Goal: Information Seeking & Learning: Compare options

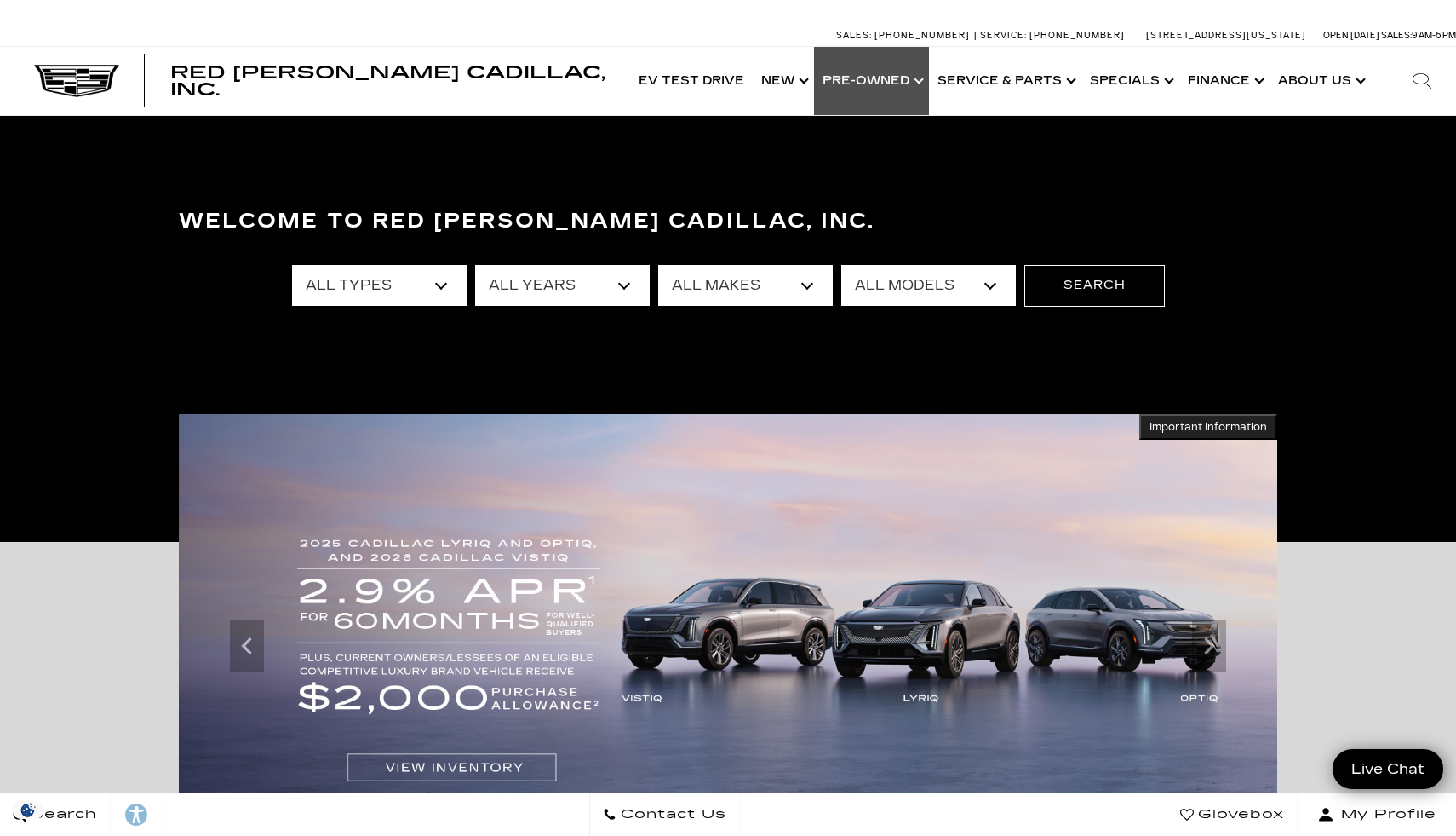
click at [905, 84] on link "Show Pre-Owned" at bounding box center [870, 81] width 115 height 68
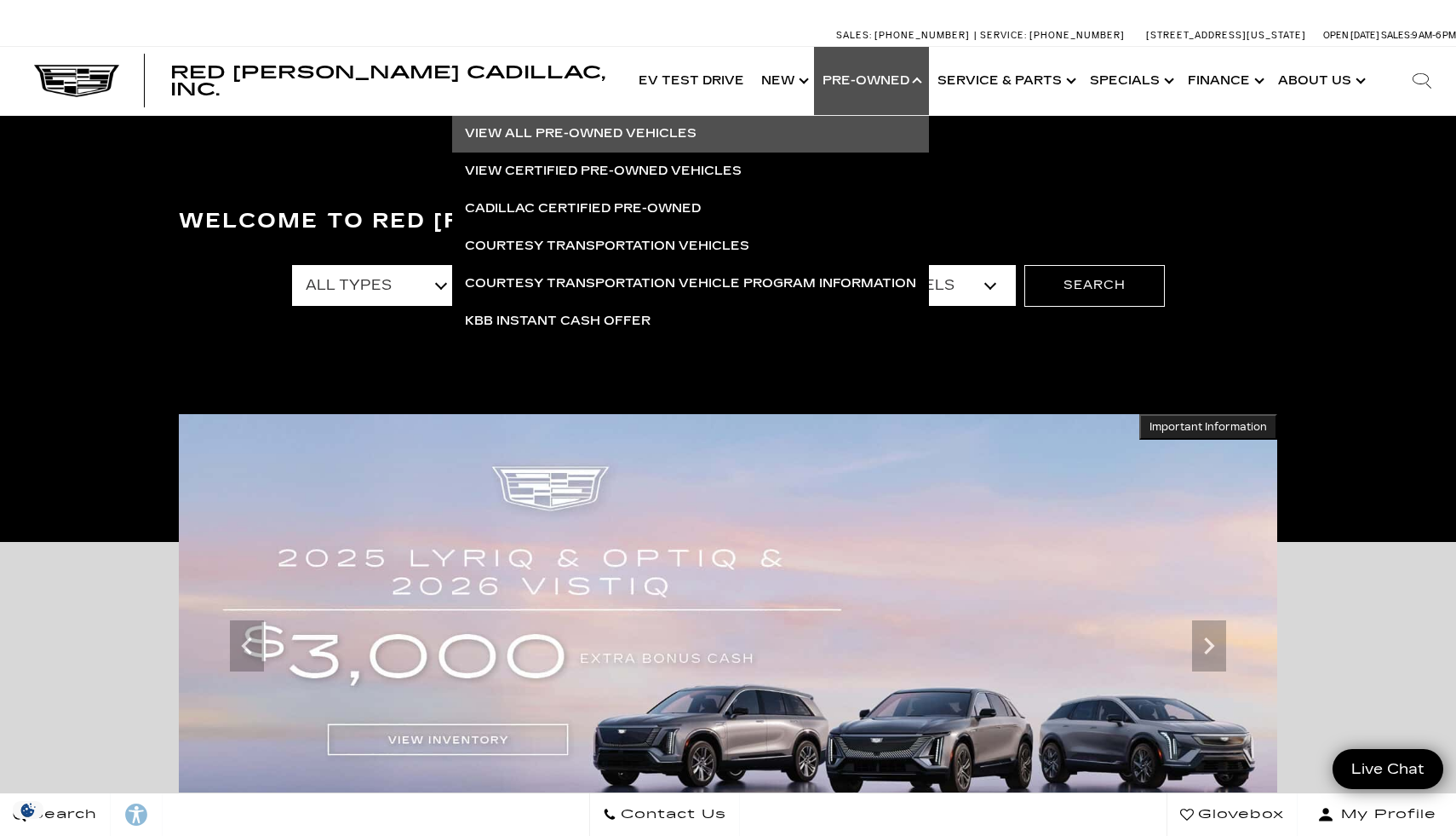
click at [666, 130] on link "View All Pre-Owned Vehicles" at bounding box center [690, 134] width 477 height 38
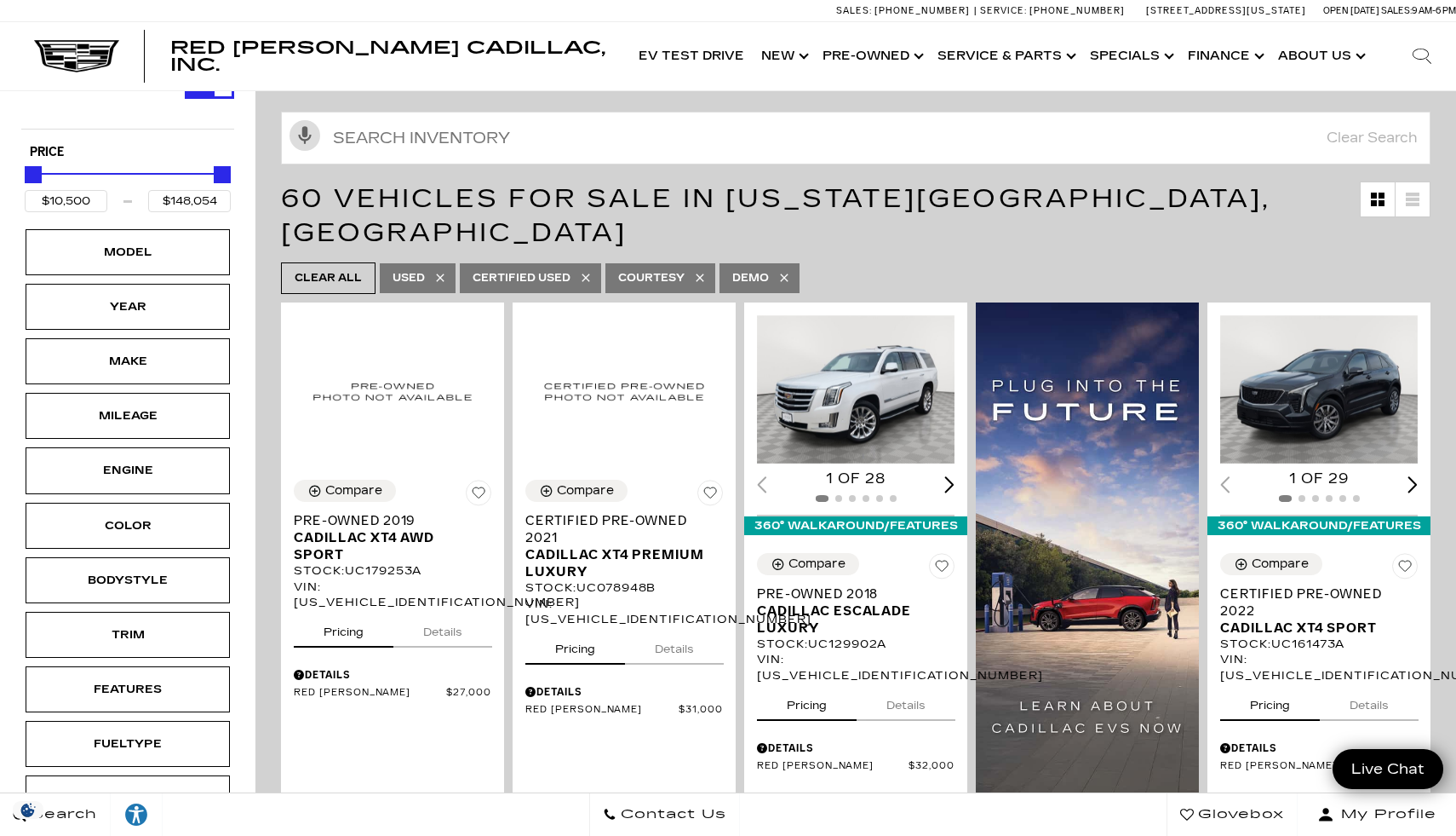
scroll to position [149, 0]
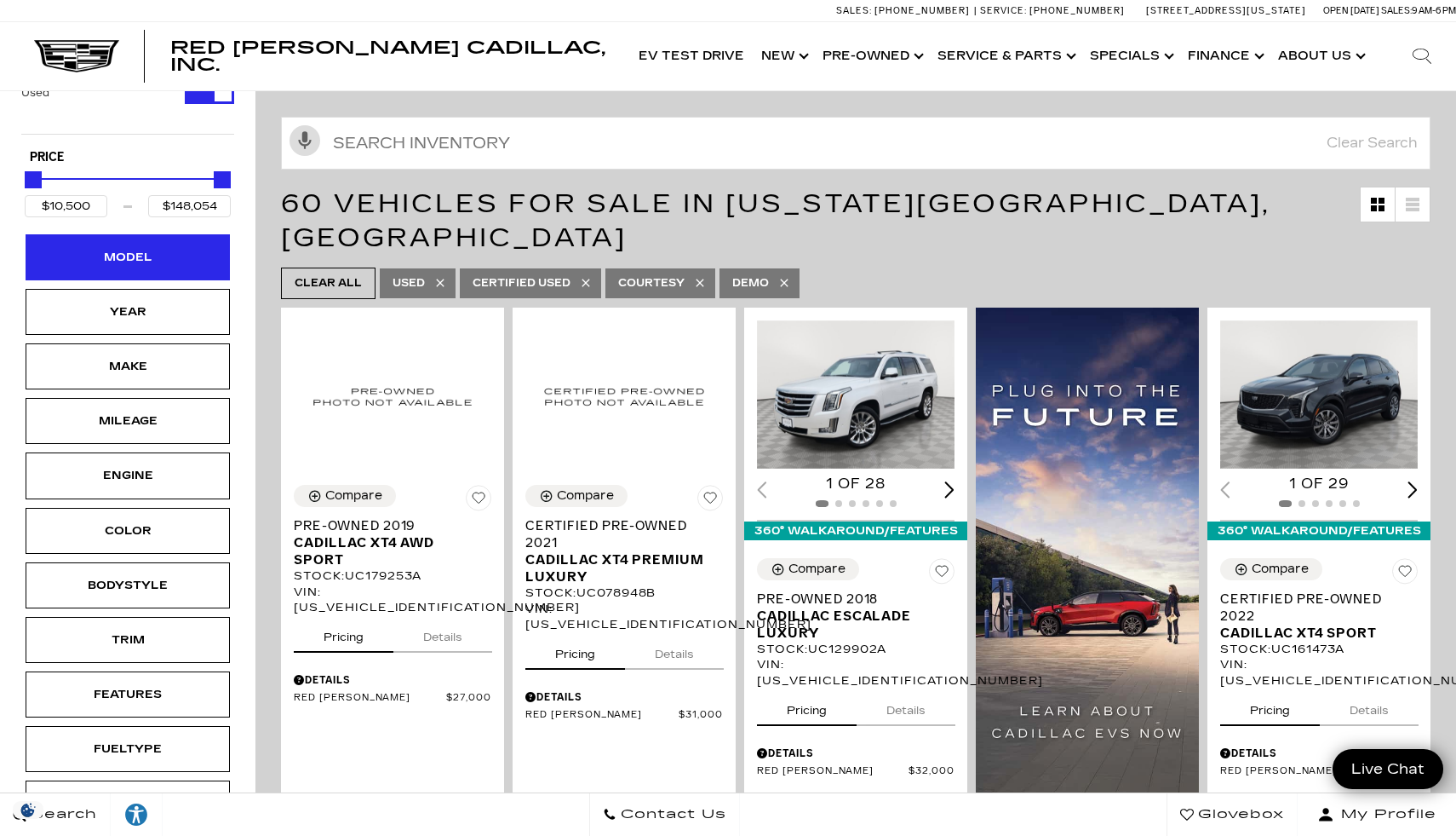
click at [149, 272] on div "Model" at bounding box center [127, 257] width 204 height 46
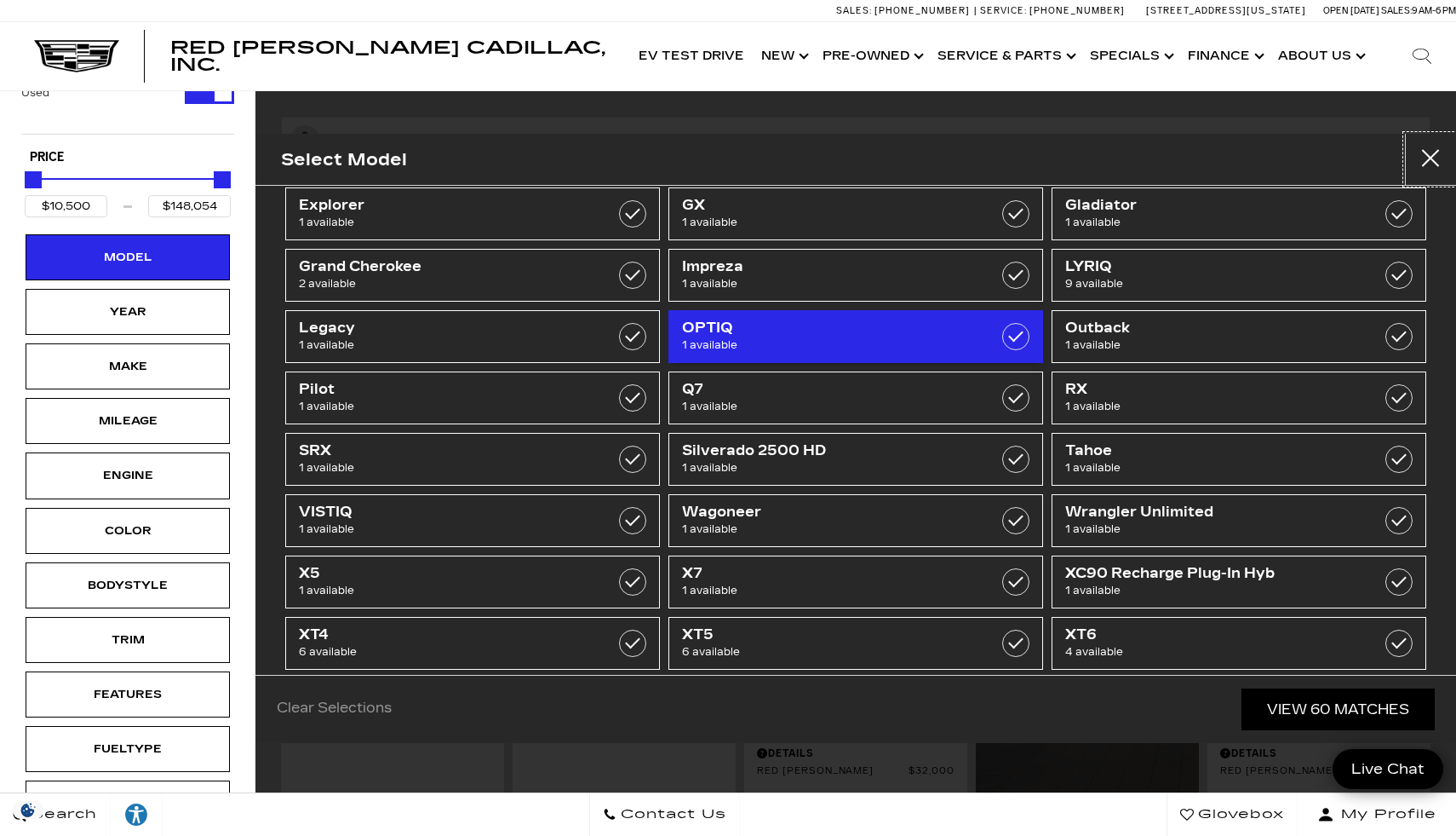
scroll to position [237, 0]
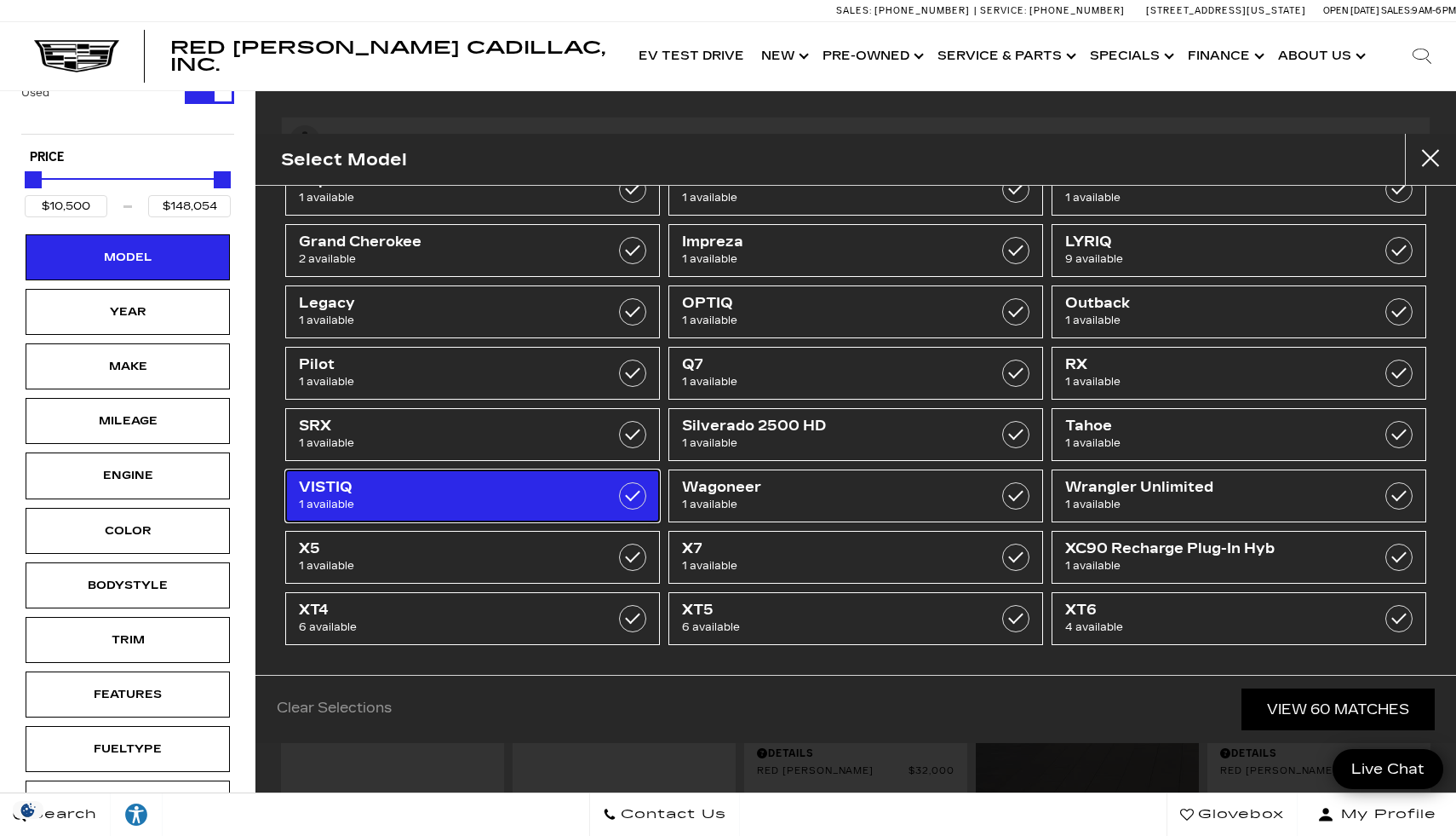
click at [582, 478] on span "VISTIQ" at bounding box center [446, 486] width 296 height 17
type input "$81,615"
checkbox input "true"
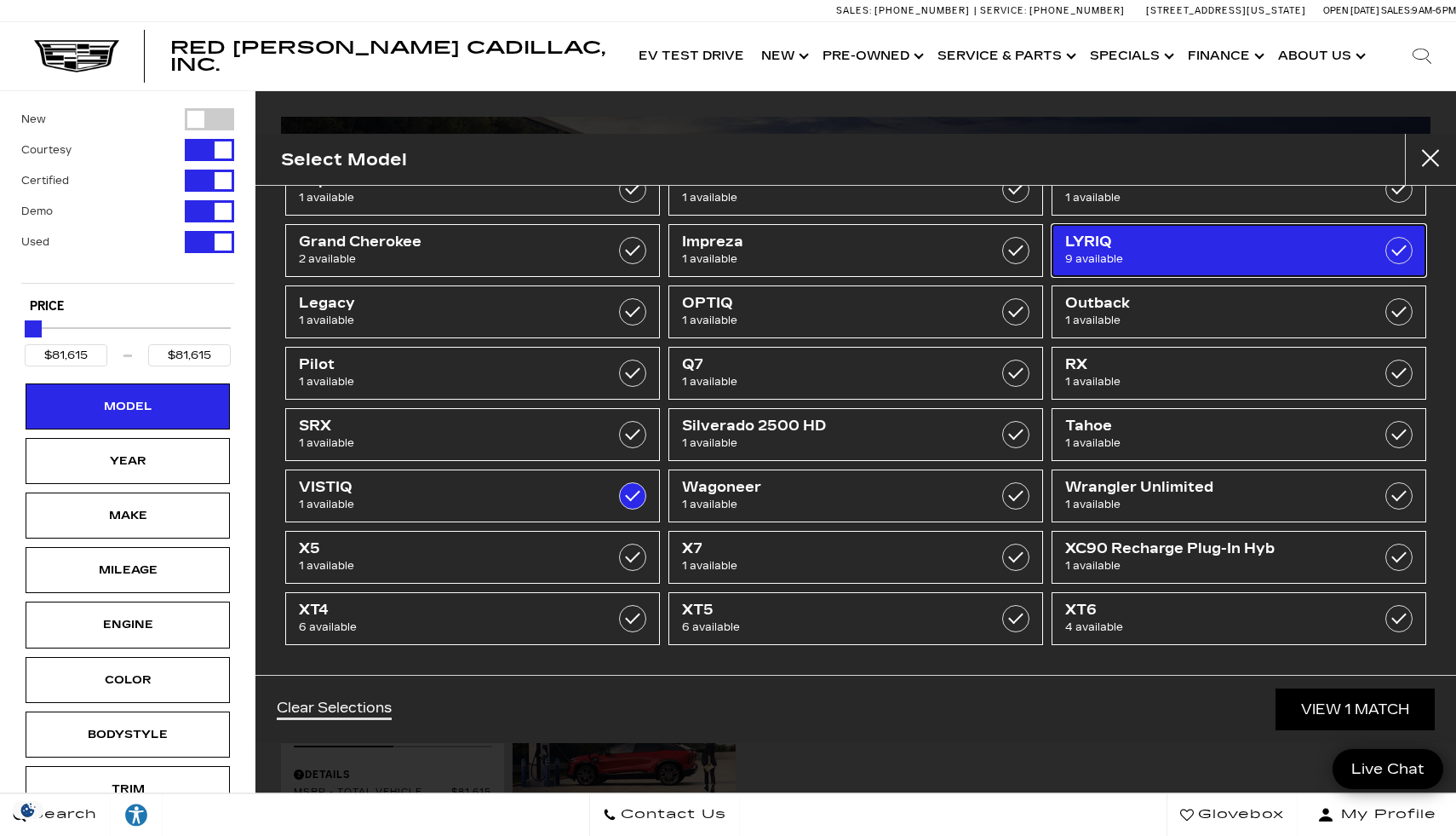
click at [1141, 240] on span "LYRIQ" at bounding box center [1212, 241] width 296 height 17
type input "$39,985"
checkbox input "true"
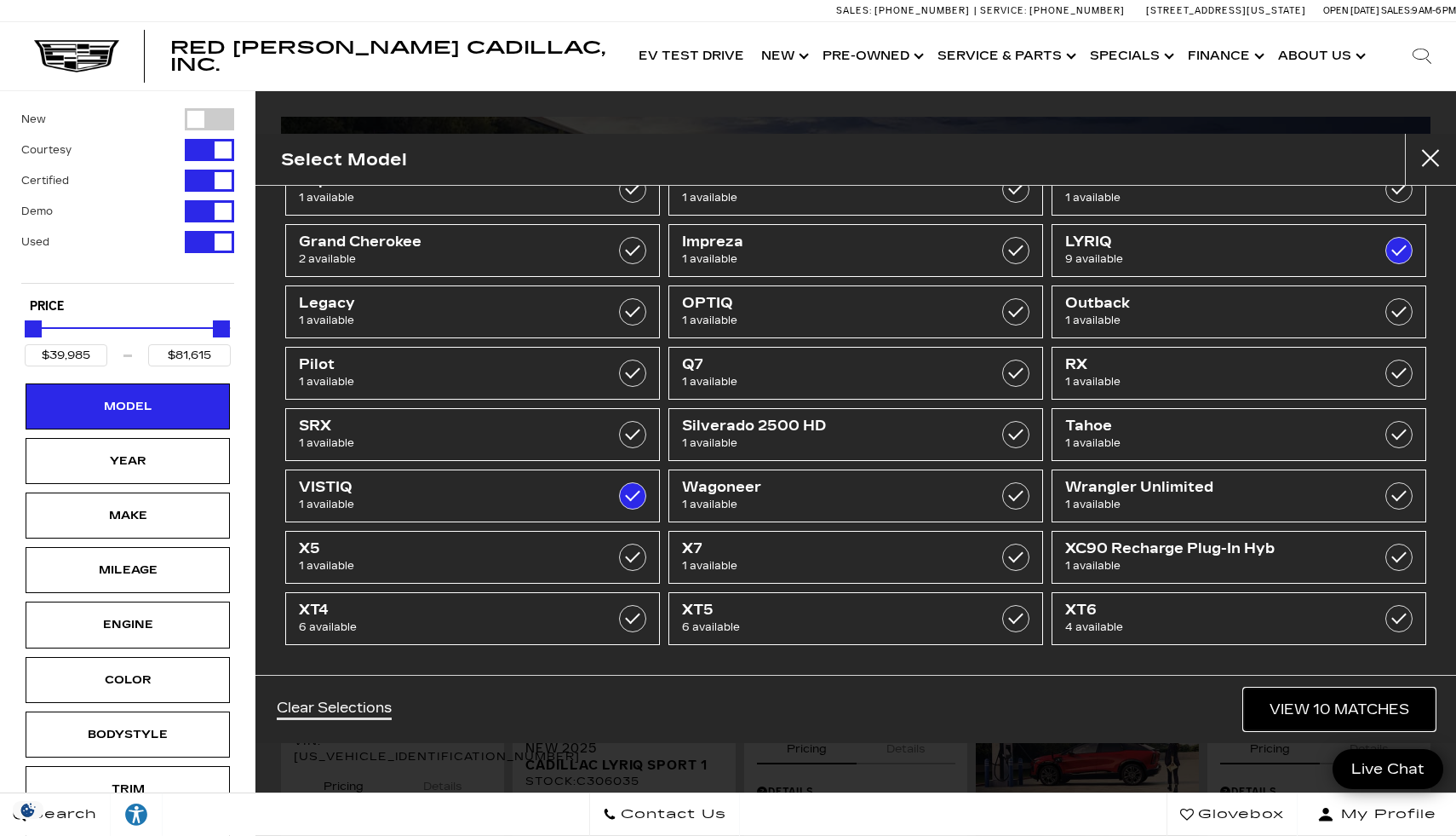
click at [1371, 703] on link "View 10 Matches" at bounding box center [1338, 709] width 190 height 42
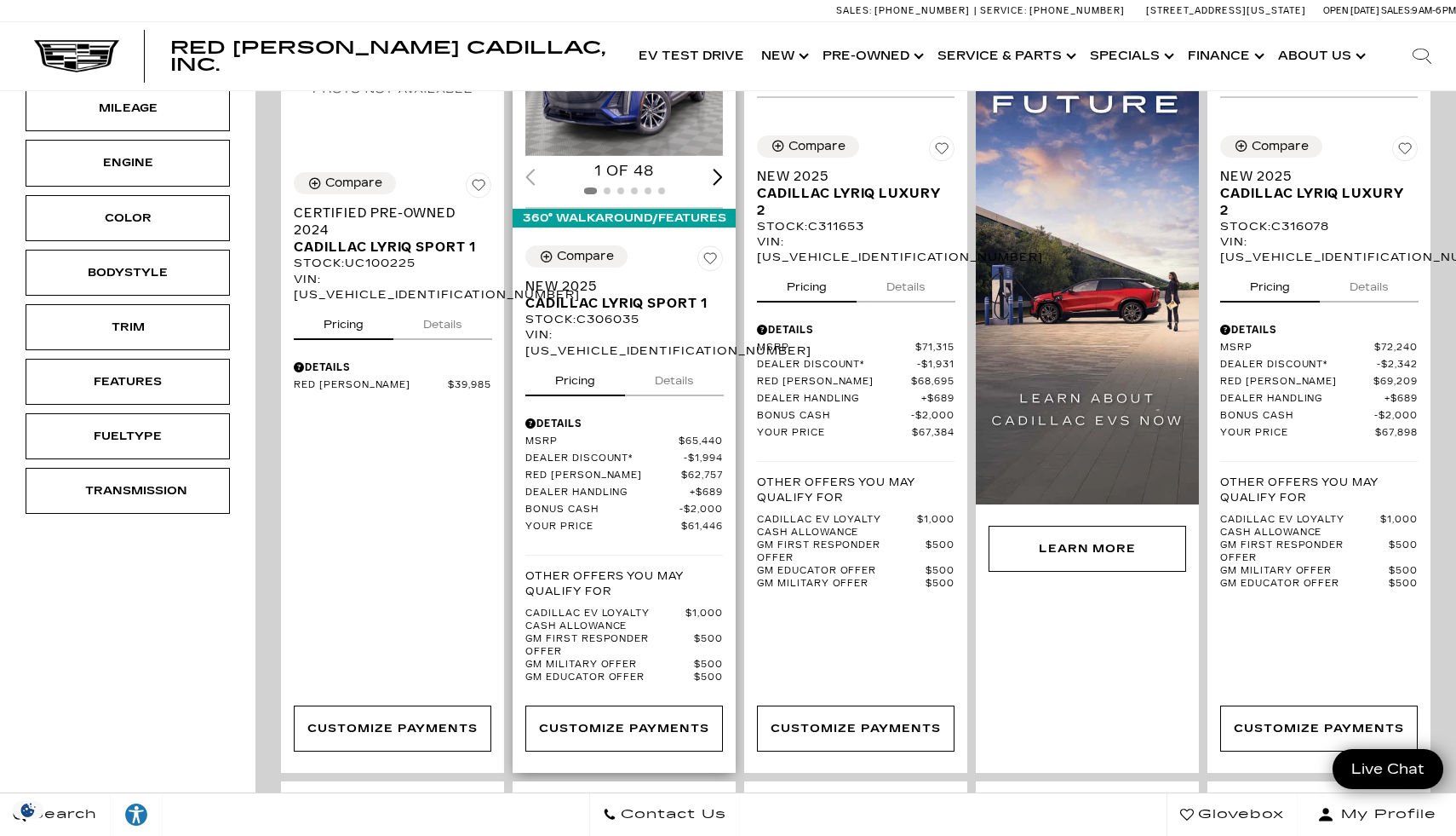
scroll to position [467, 0]
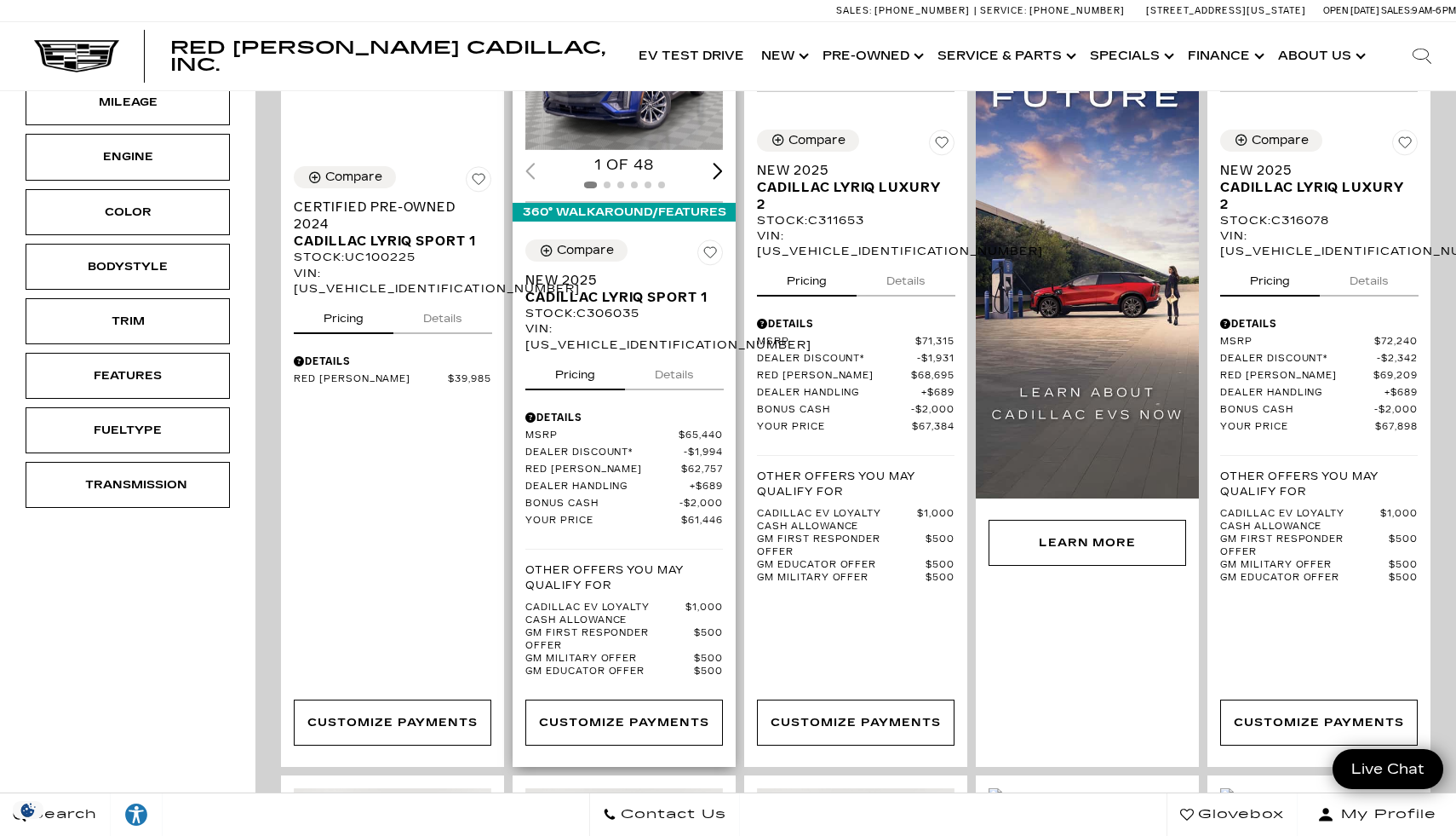
click at [670, 353] on button "Details" at bounding box center [673, 372] width 99 height 38
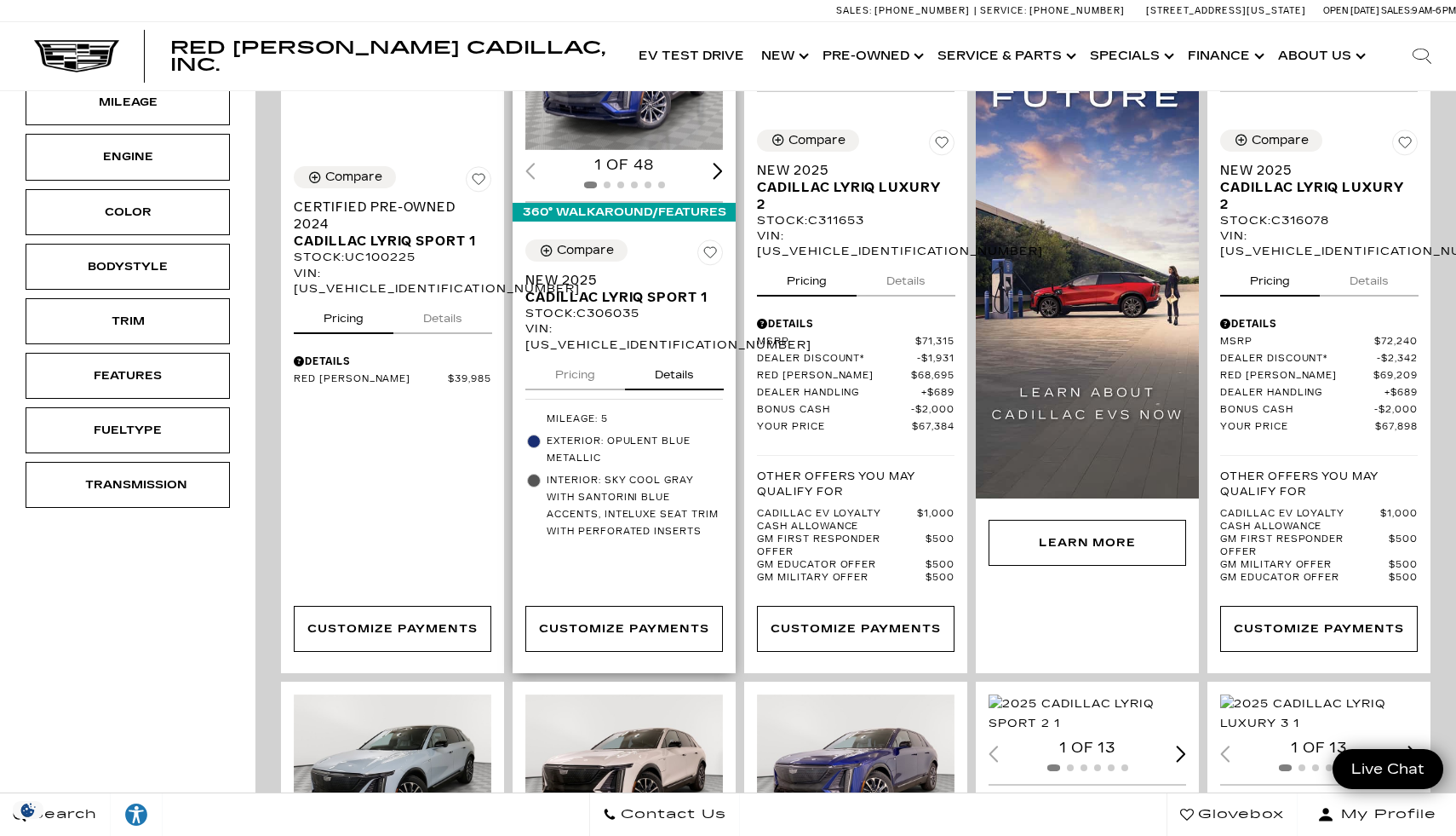
click at [589, 353] on button "Pricing" at bounding box center [575, 372] width 100 height 38
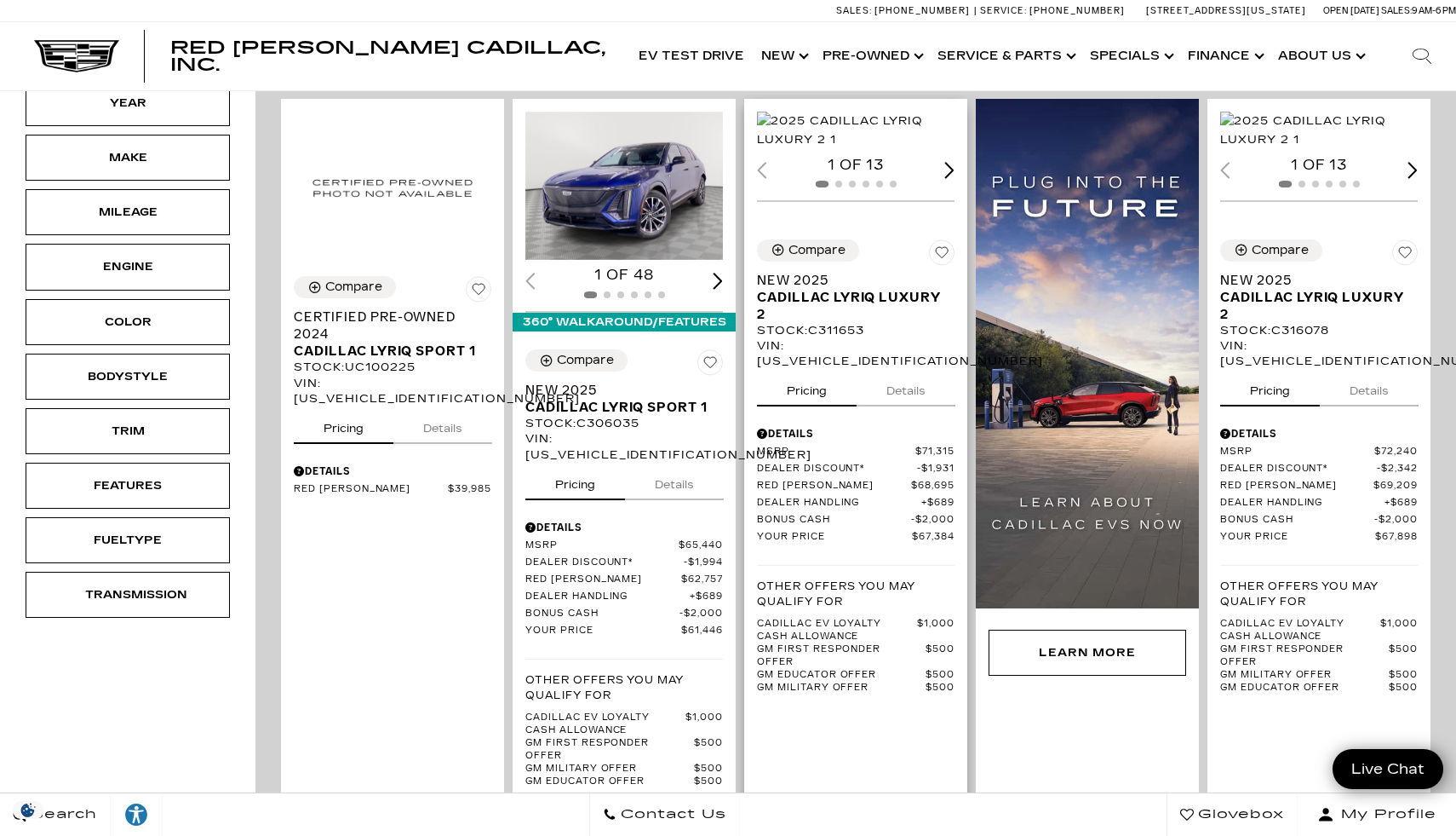
scroll to position [359, 0]
click at [893, 391] on button "Details" at bounding box center [905, 387] width 99 height 38
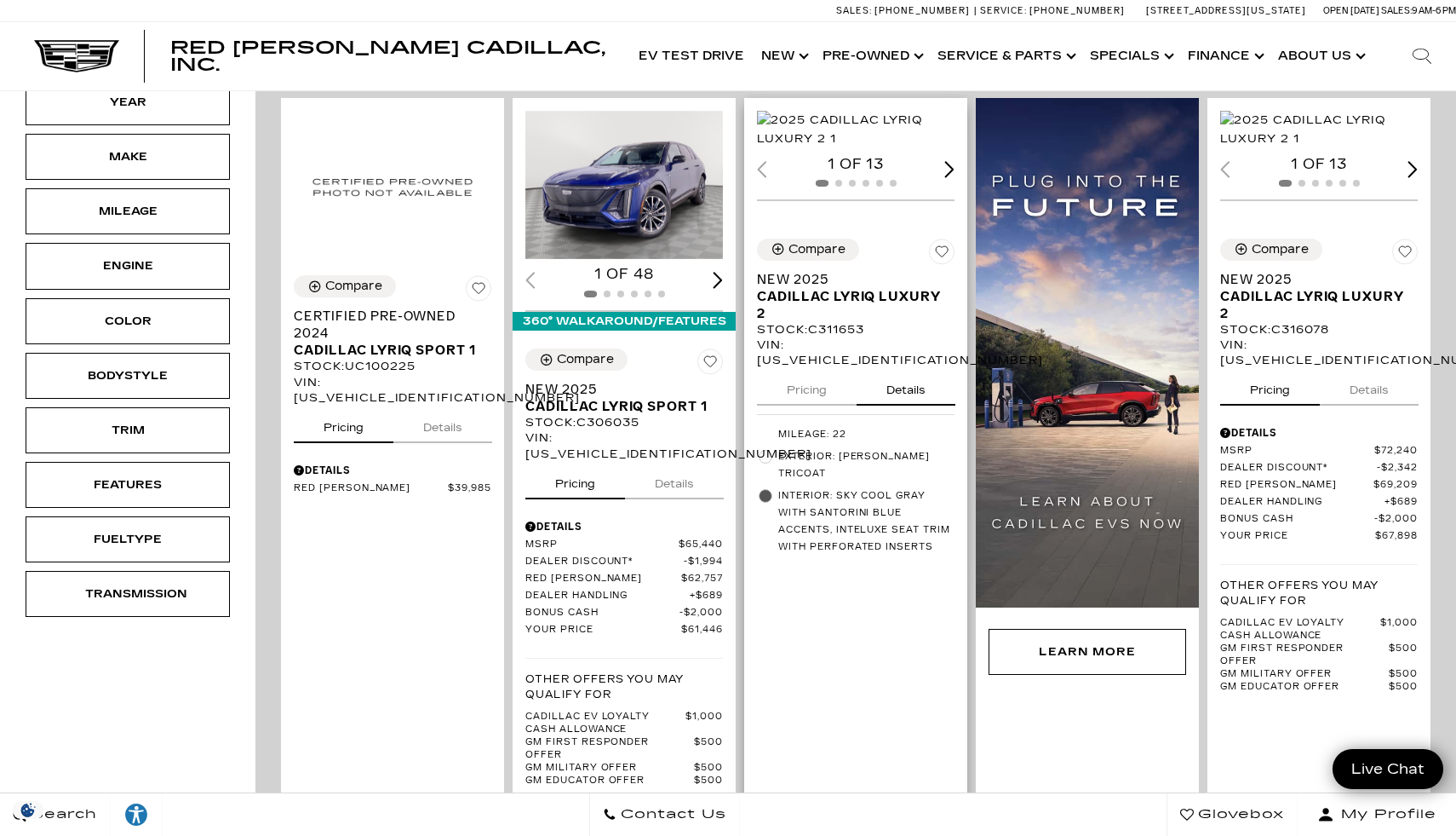
click at [788, 400] on button "Pricing" at bounding box center [807, 387] width 100 height 38
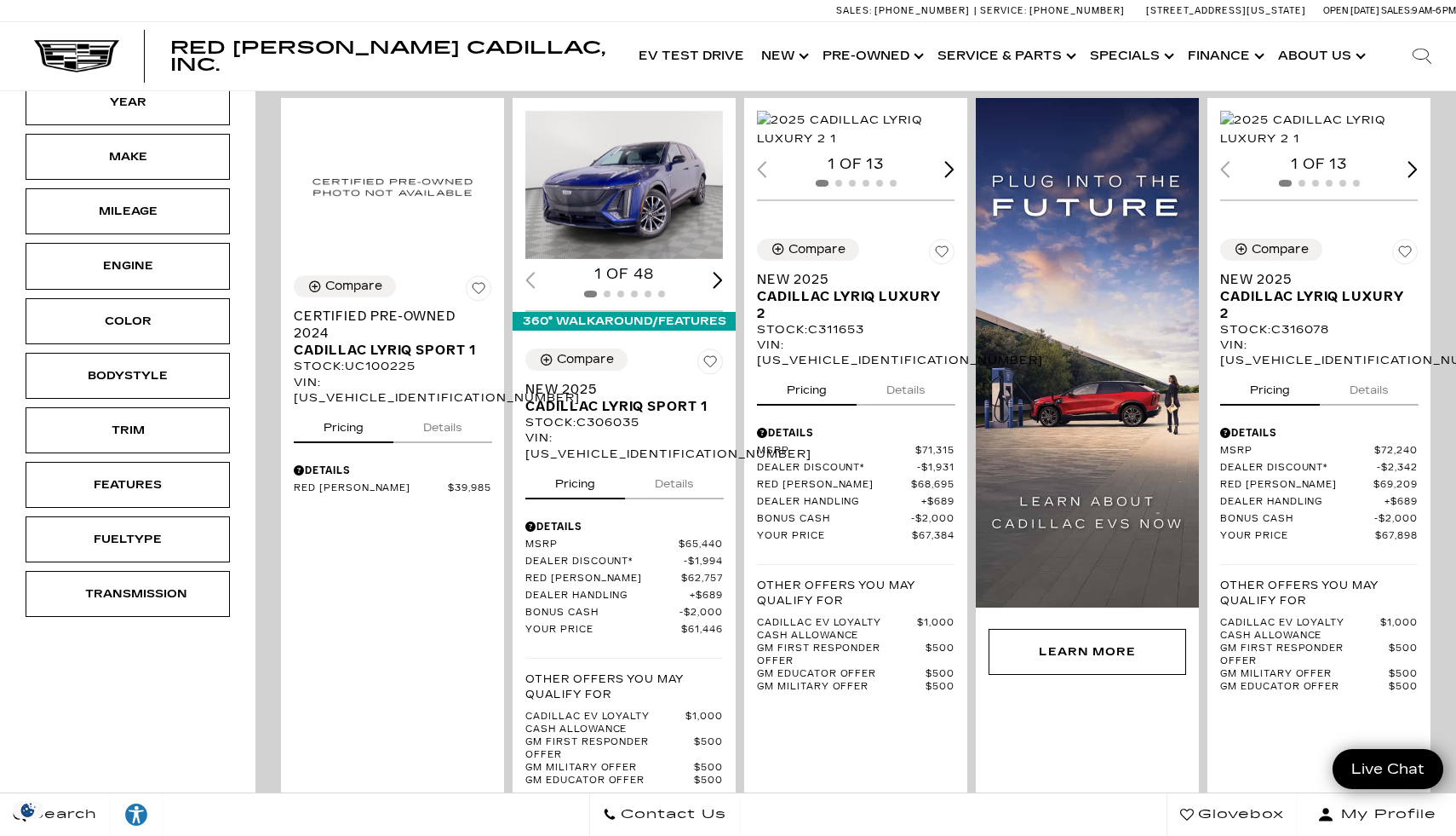
click at [180, 350] on div "Bodystyle" at bounding box center [127, 376] width 213 height 55
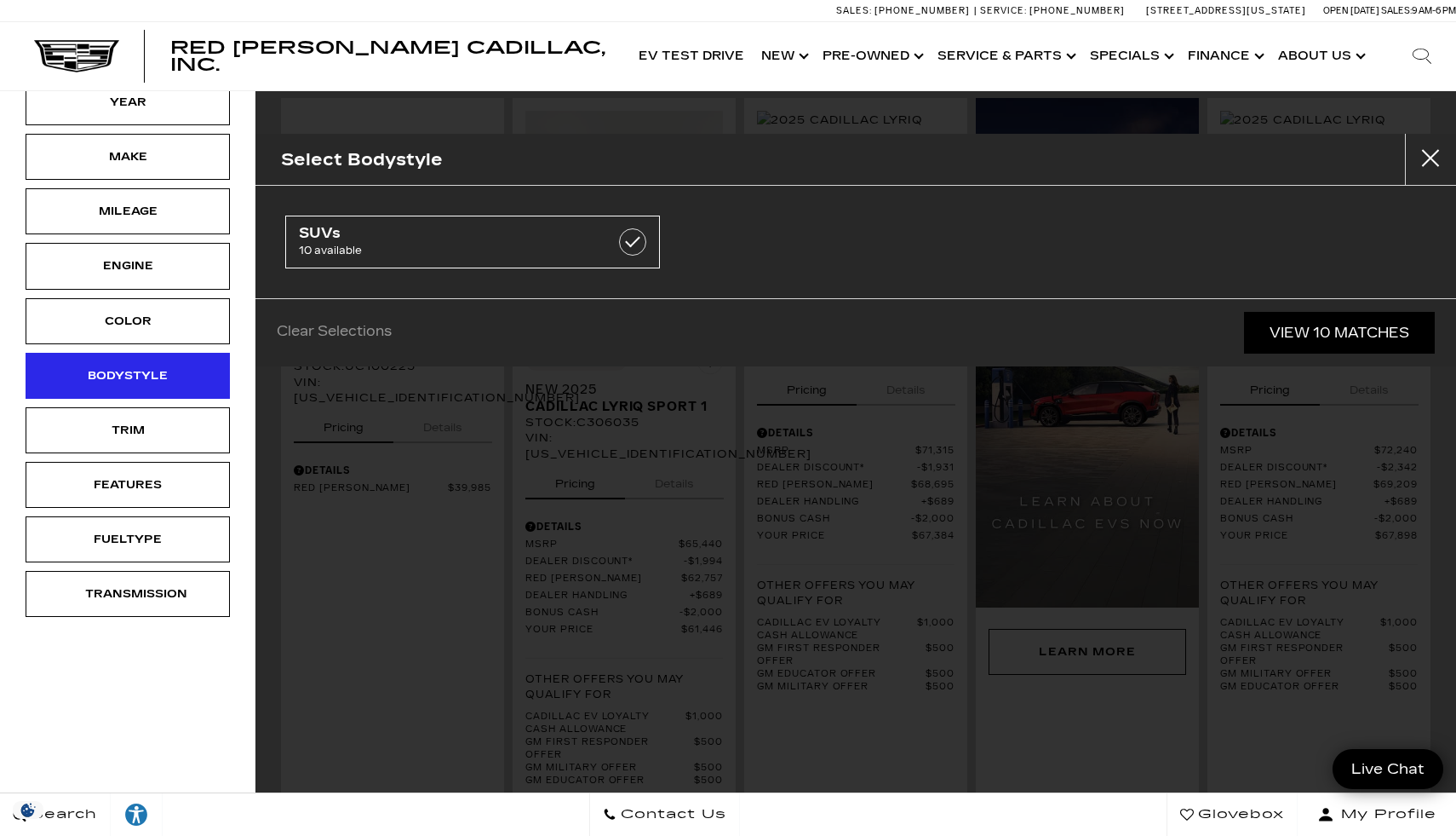
click at [180, 370] on div "Bodystyle" at bounding box center [127, 376] width 204 height 46
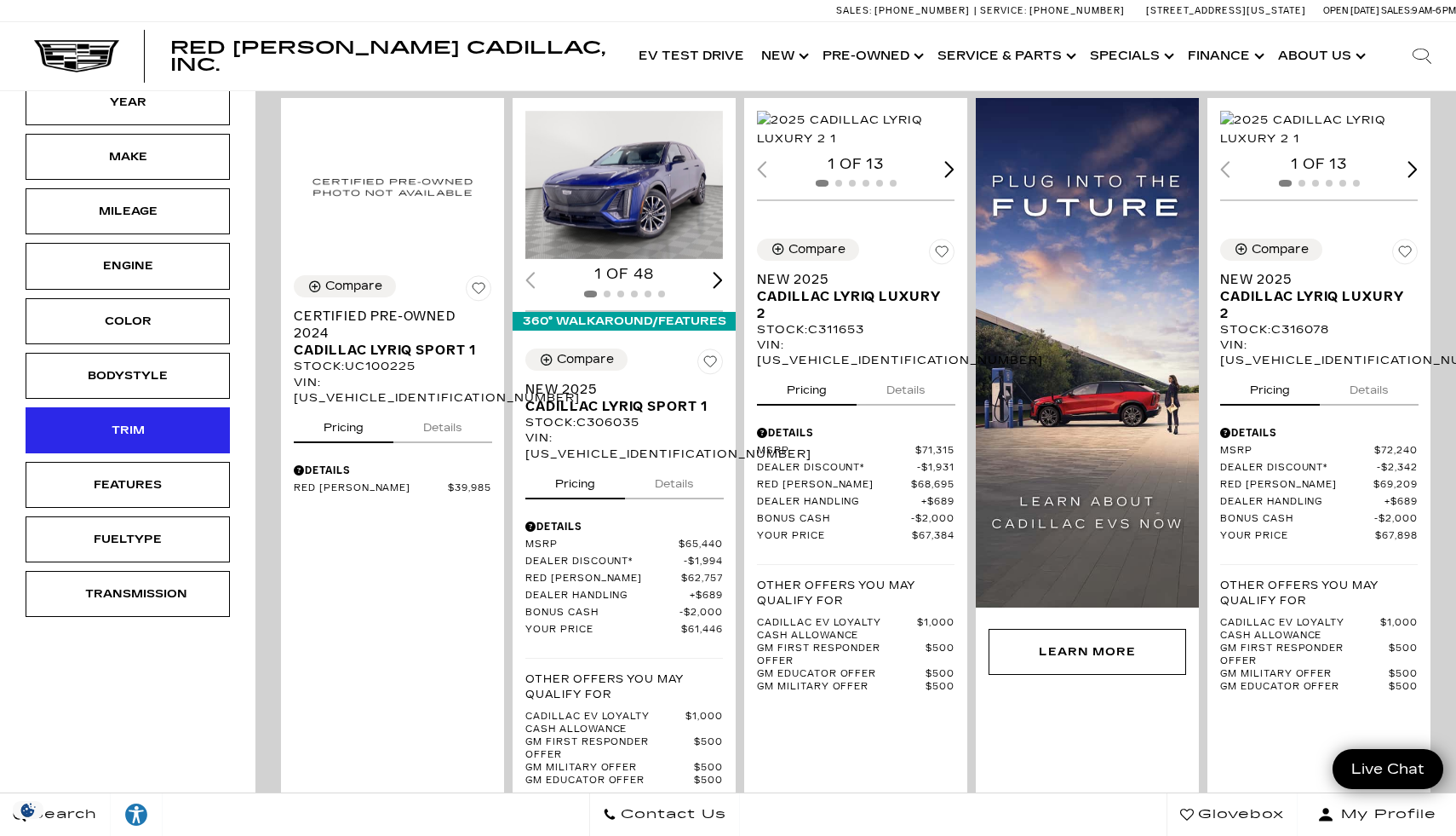
click at [180, 413] on div "Trim" at bounding box center [127, 430] width 204 height 46
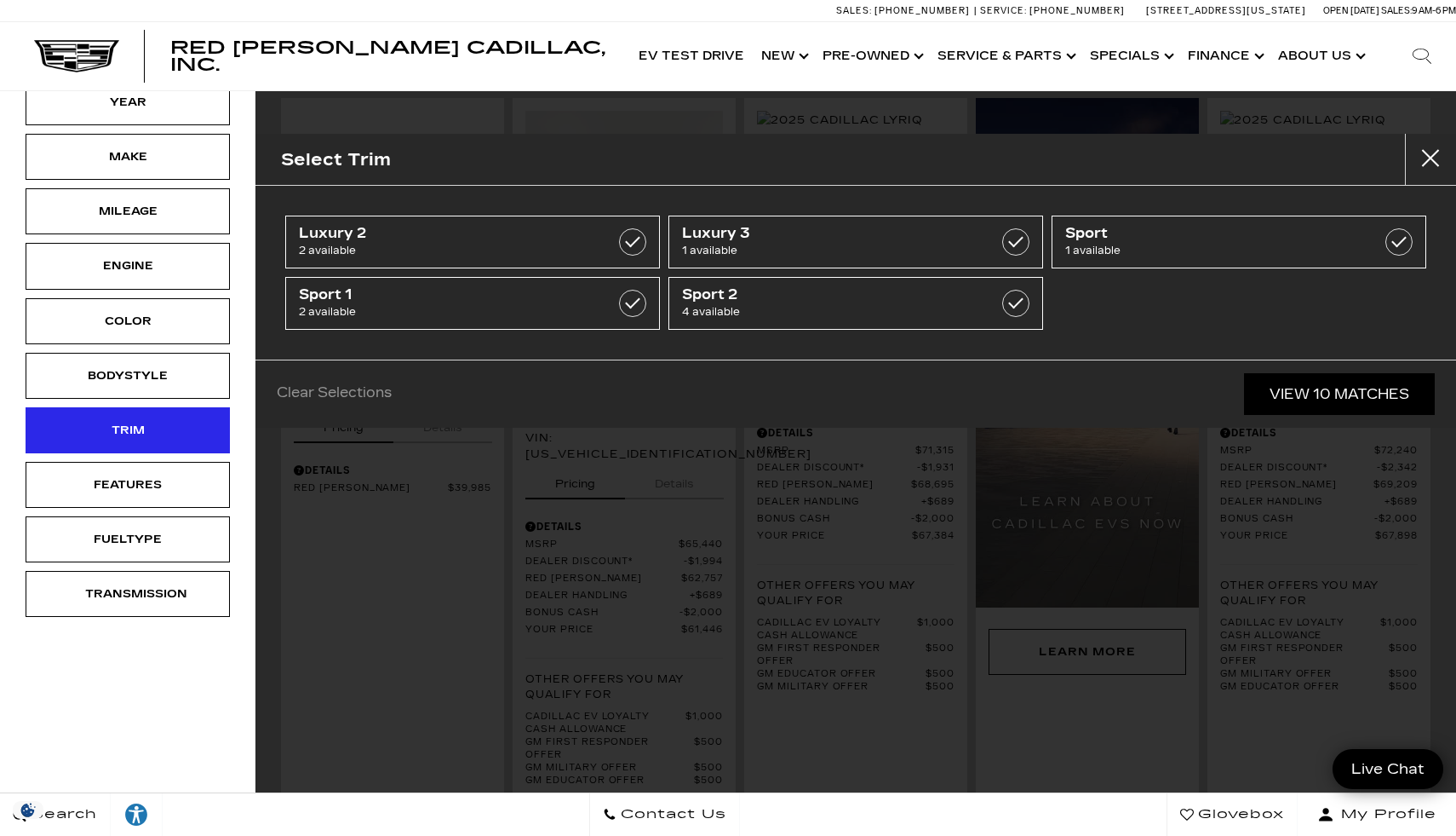
click at [178, 425] on div "Trim" at bounding box center [127, 430] width 204 height 46
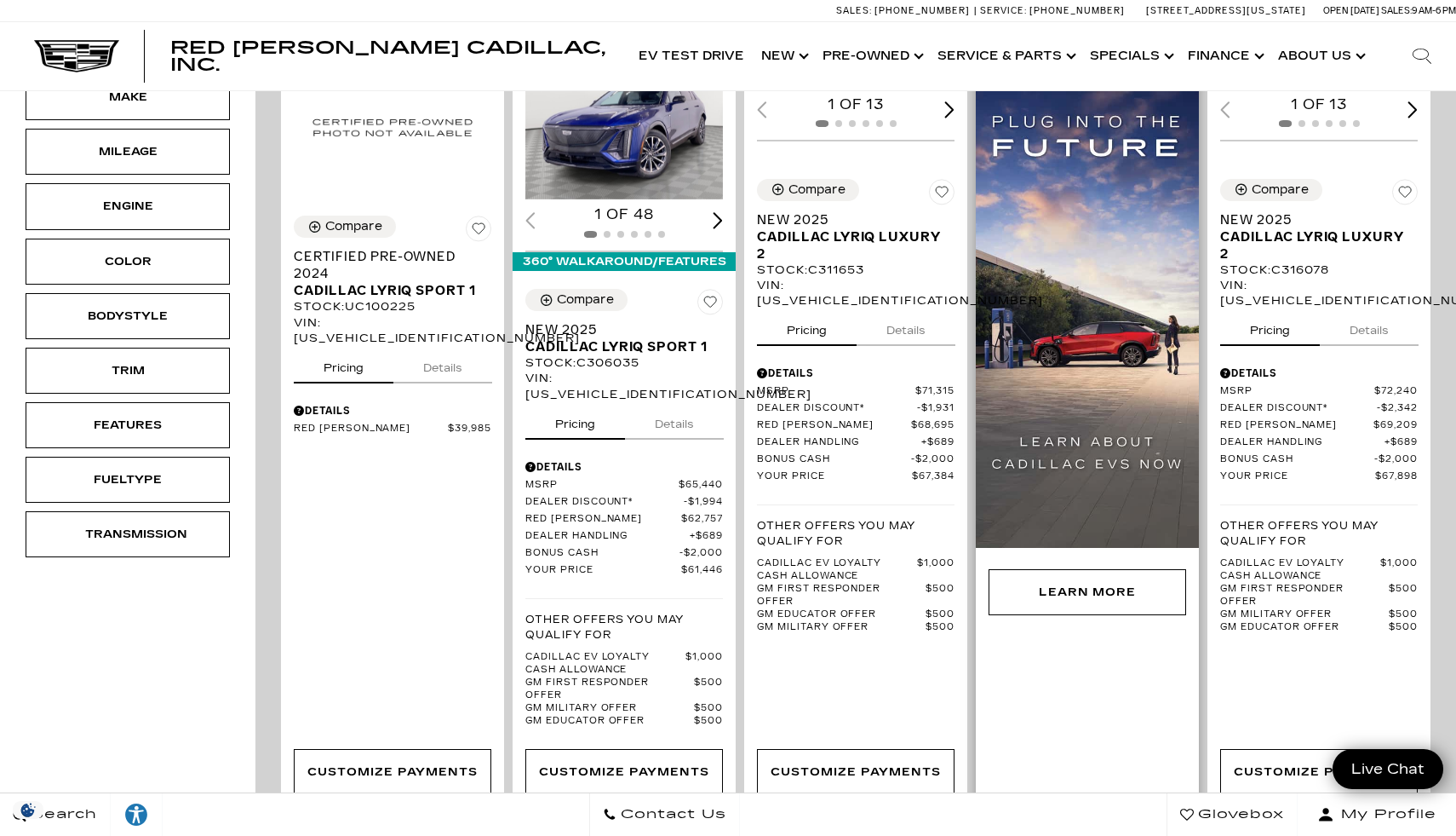
scroll to position [419, 0]
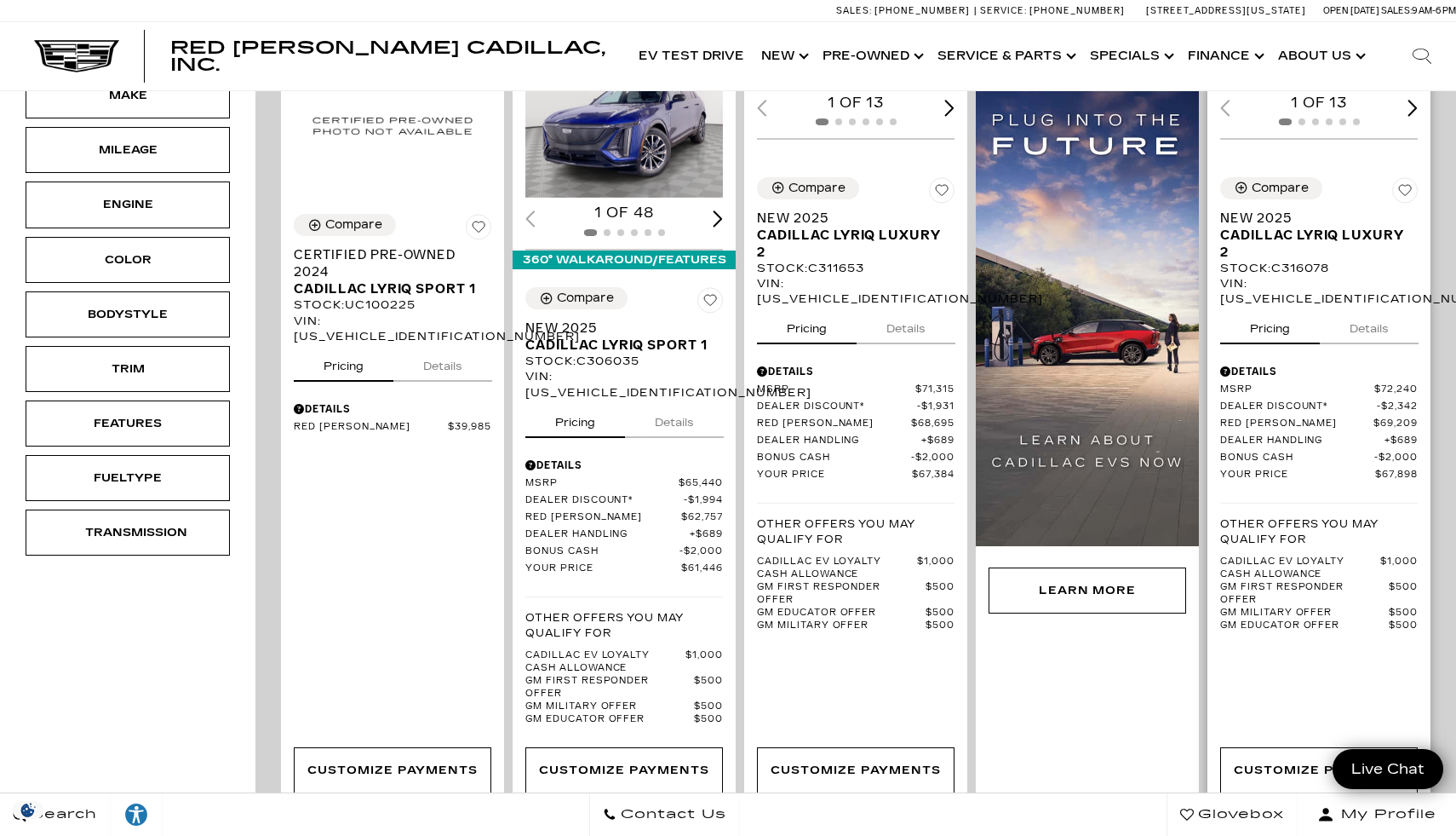
click at [1351, 326] on button "Details" at bounding box center [1368, 326] width 99 height 38
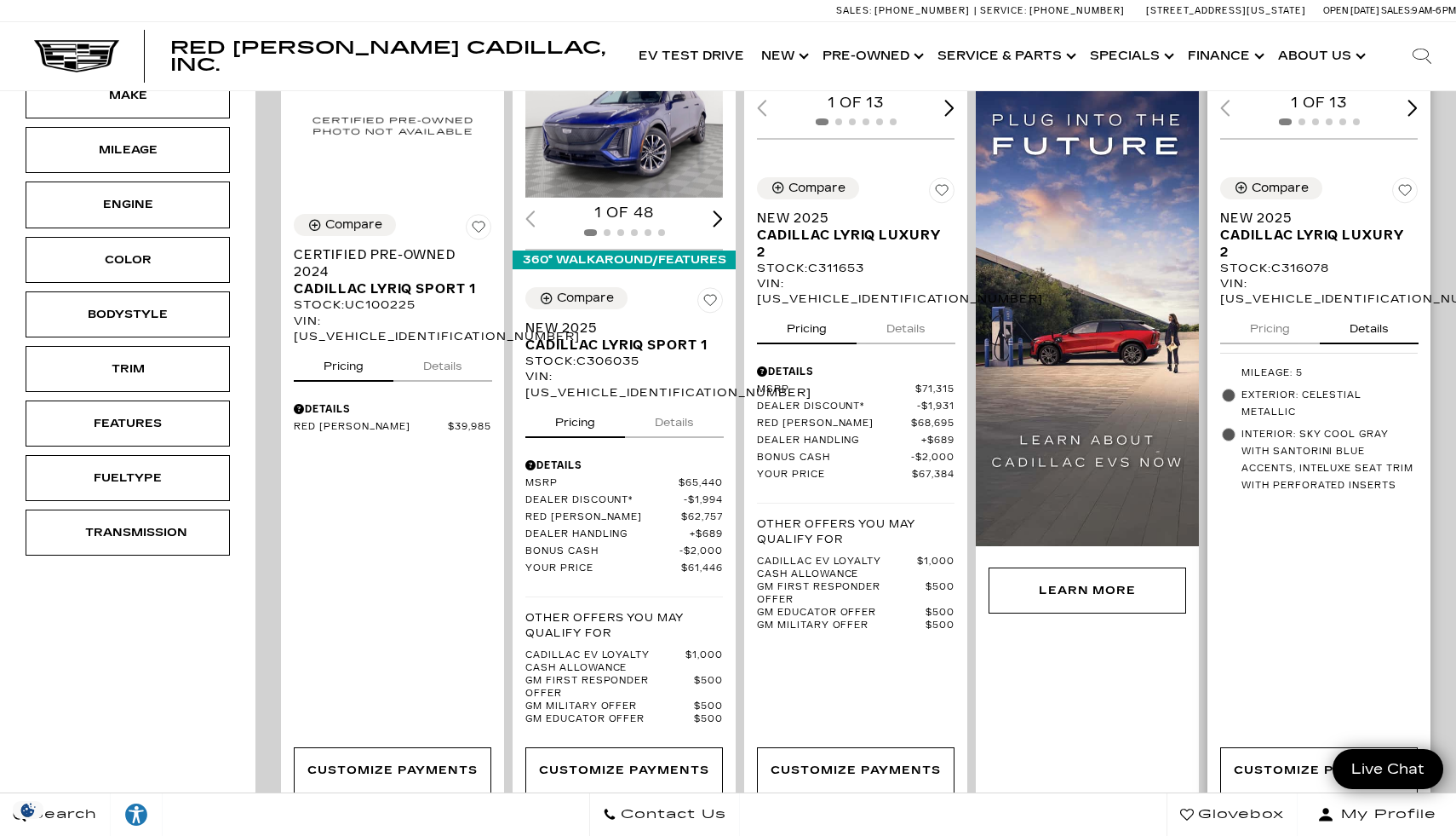
click at [1277, 346] on div "Compare New 2025 Cadillac LYRIQ Luxury 2 Stock : C316078 VIN: [US_VEHICLE_IDENT…" at bounding box center [1319, 337] width 223 height 346
click at [1263, 331] on button "Pricing" at bounding box center [1270, 326] width 100 height 38
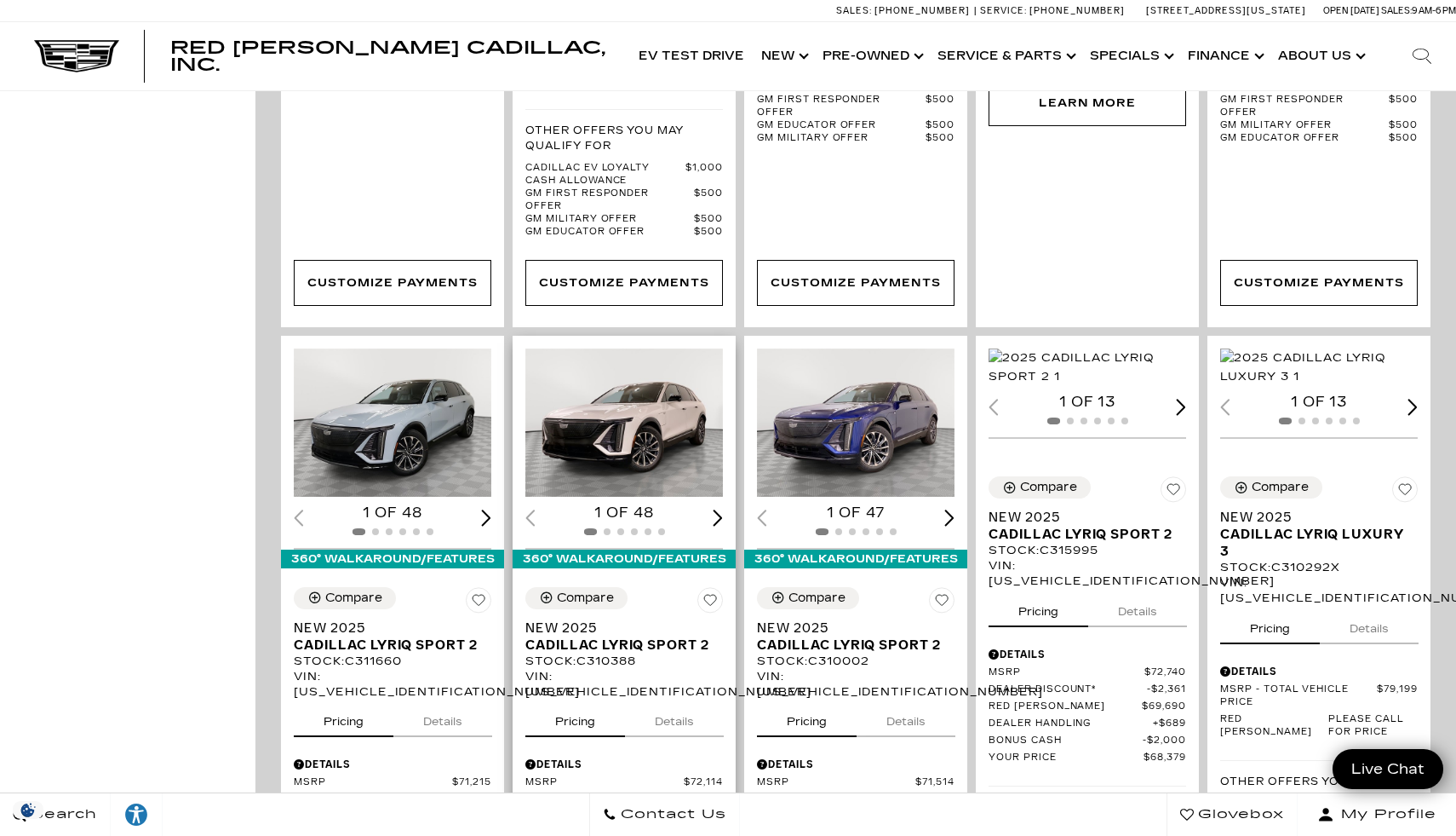
scroll to position [1036, 0]
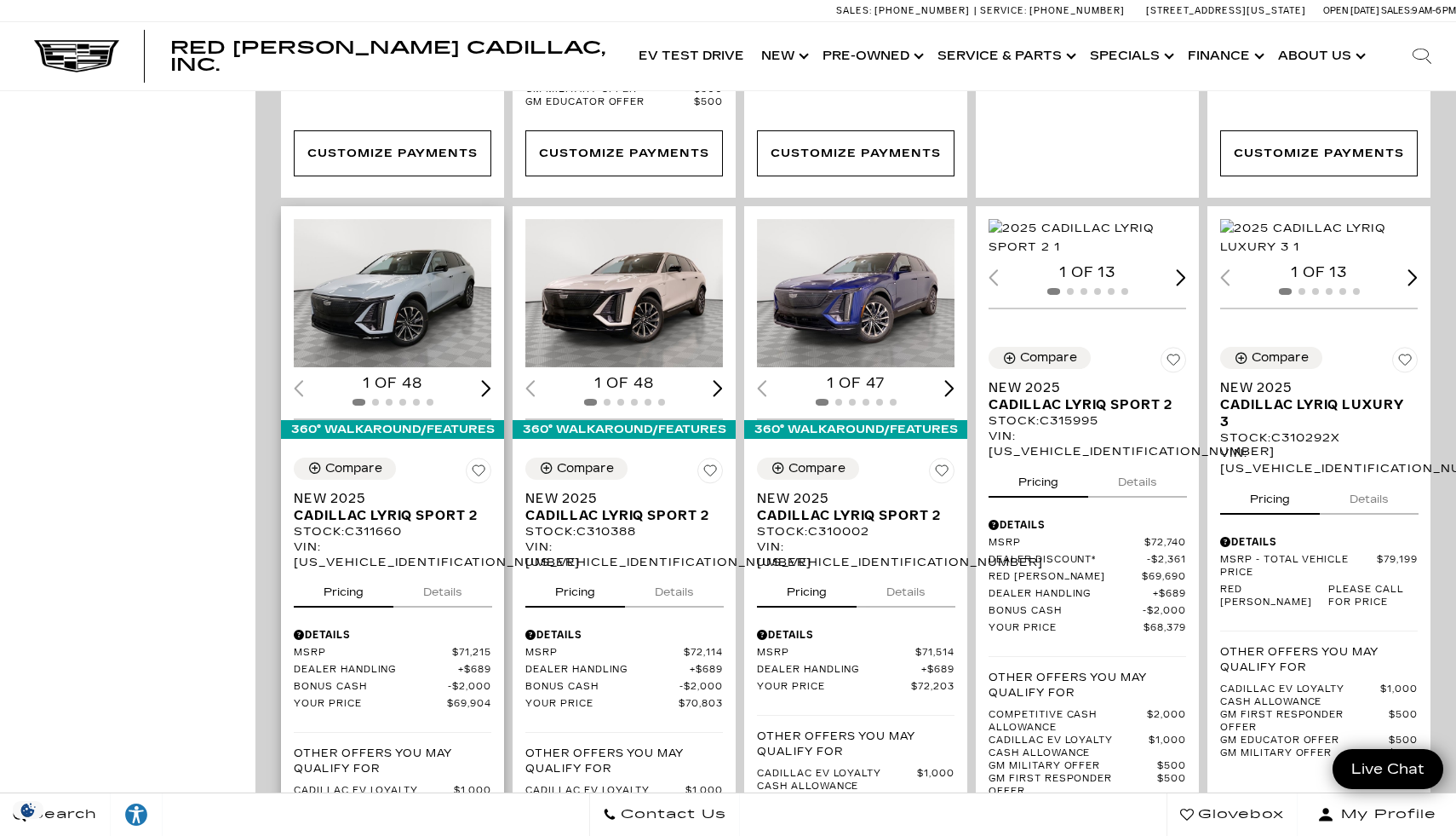
click at [452, 570] on button "Details" at bounding box center [442, 589] width 99 height 38
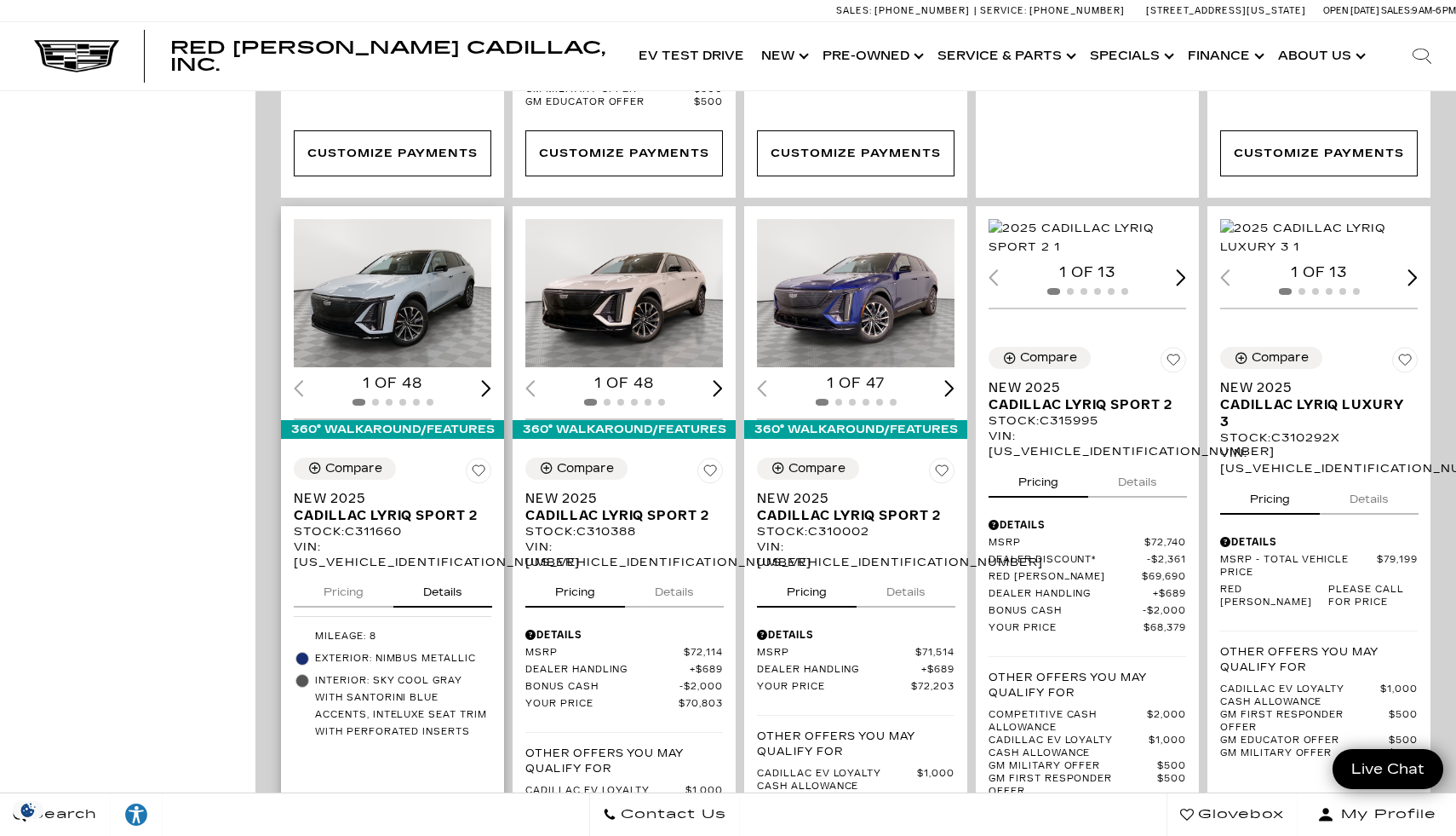
click at [348, 570] on button "Pricing" at bounding box center [344, 589] width 100 height 38
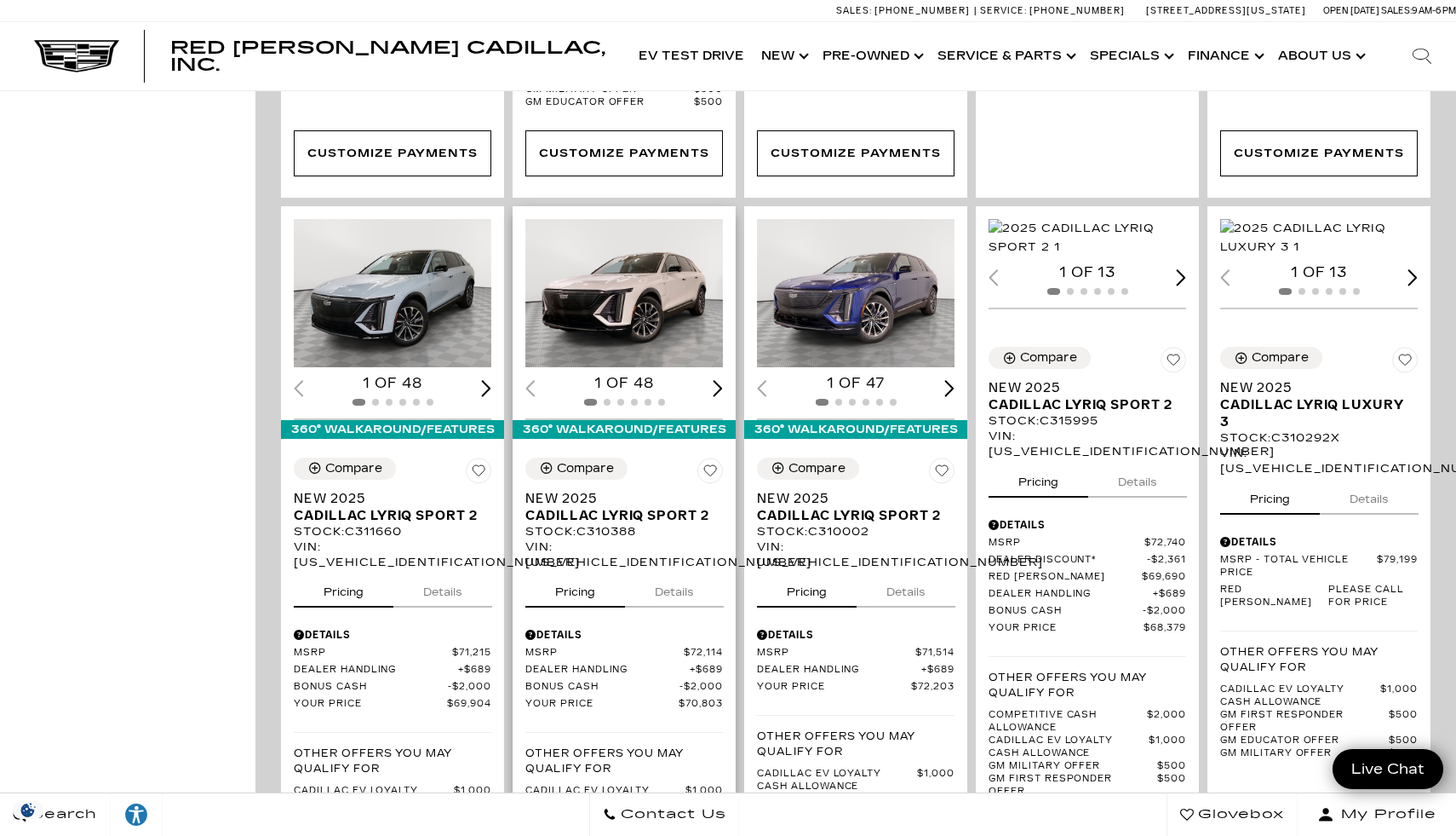
click at [680, 570] on button "Details" at bounding box center [673, 589] width 99 height 38
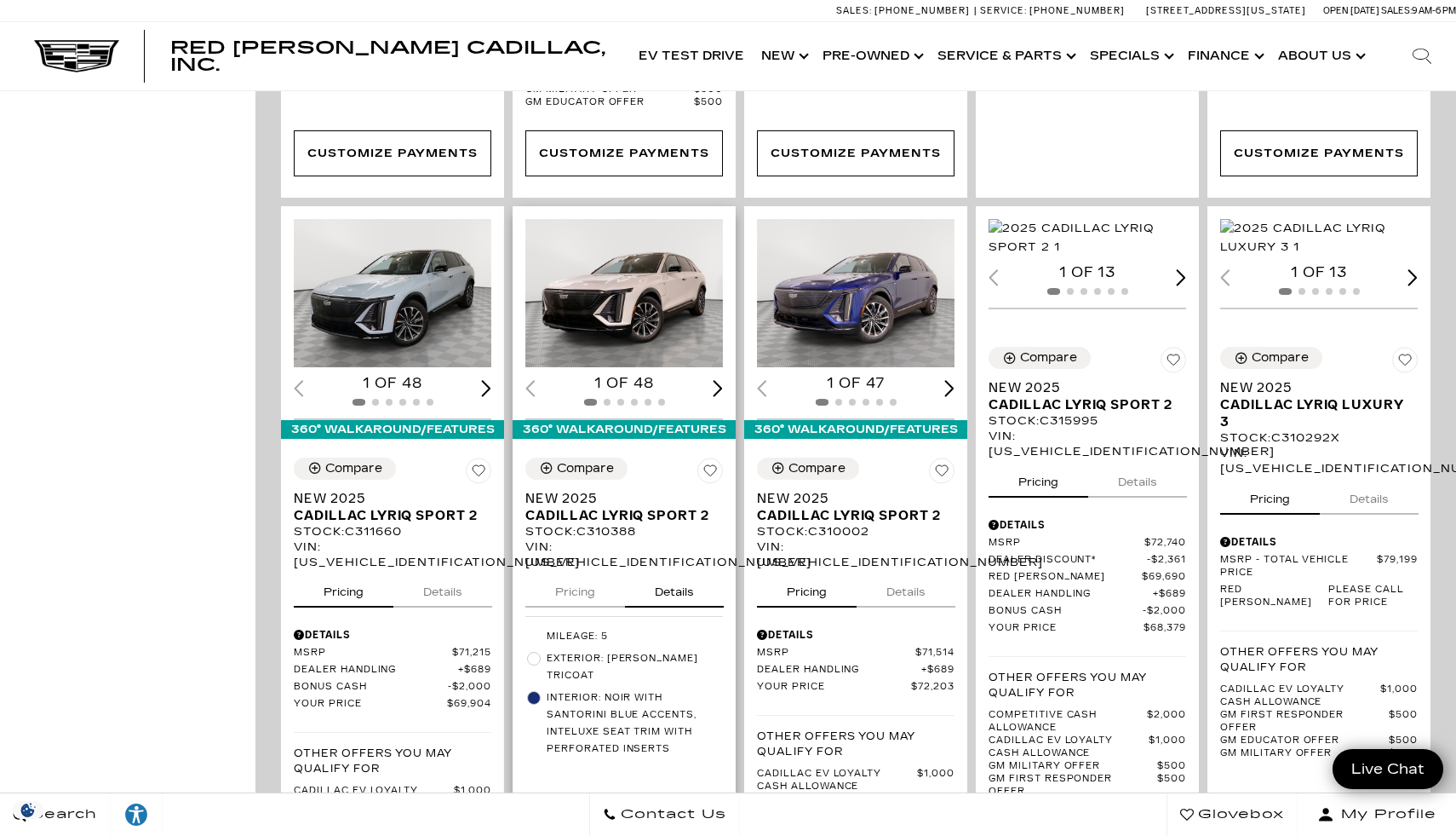
click at [595, 570] on button "Pricing" at bounding box center [575, 589] width 100 height 38
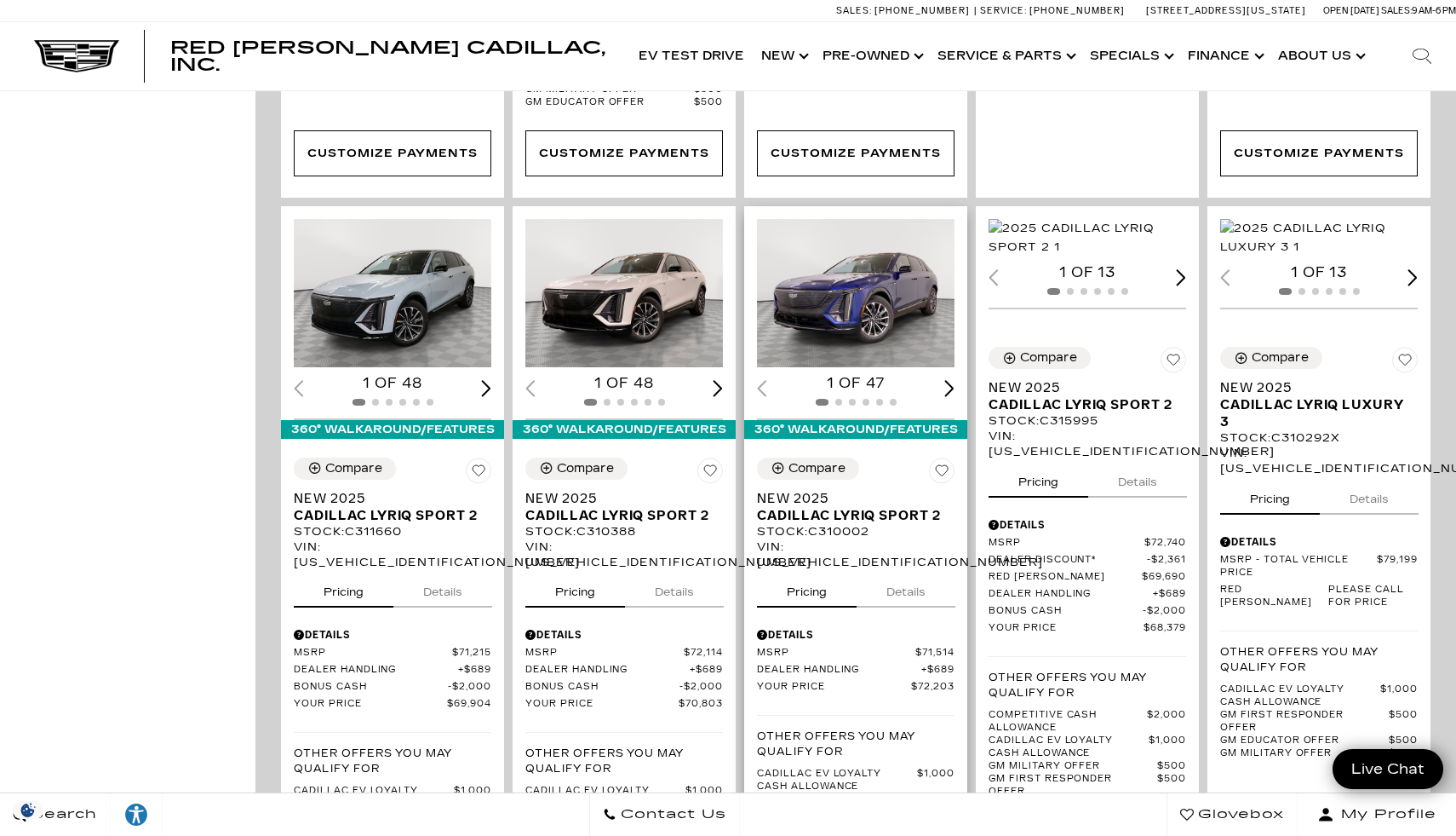
click at [917, 570] on button "Details" at bounding box center [905, 589] width 99 height 38
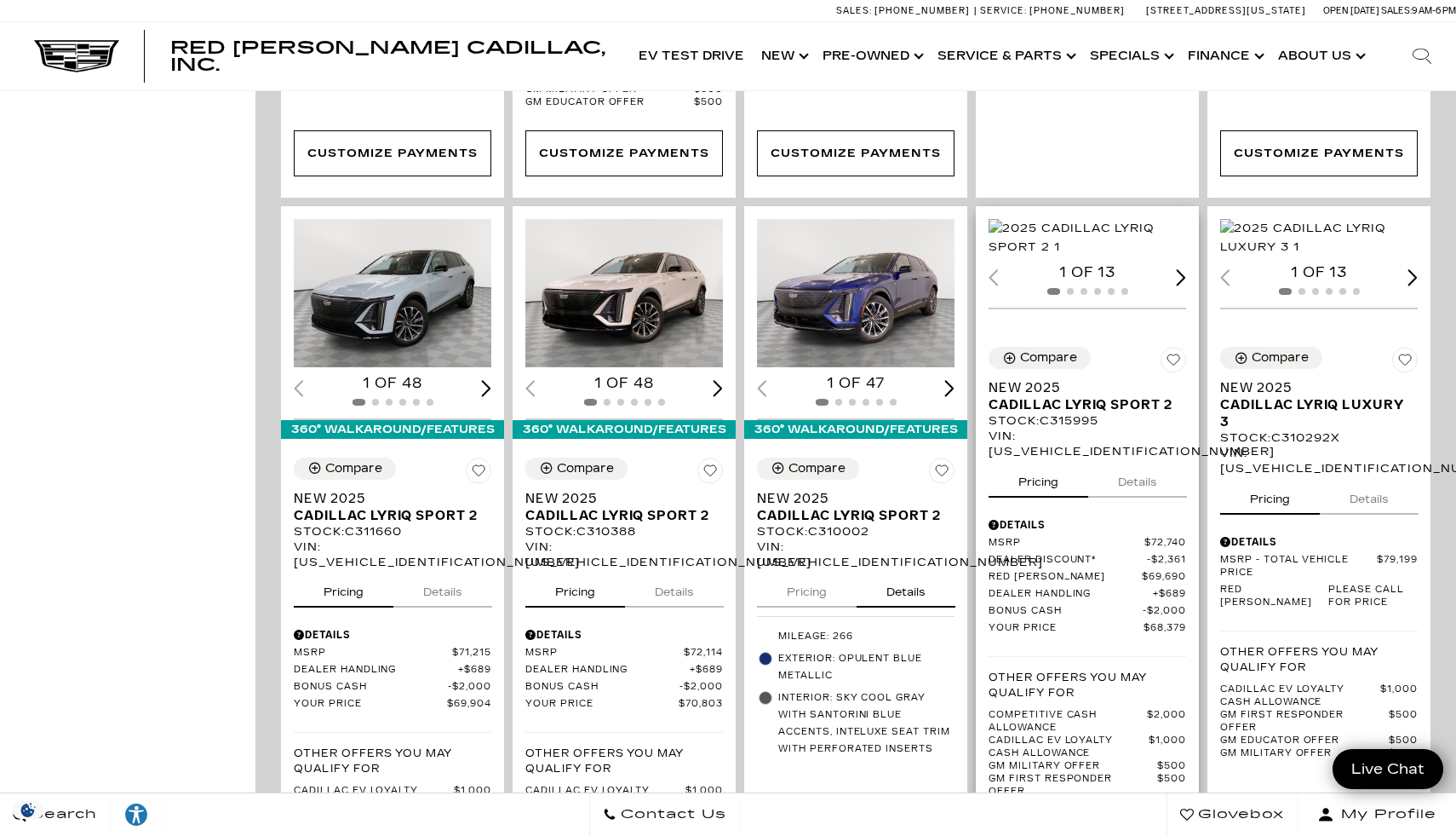
click at [1151, 464] on button "Details" at bounding box center [1136, 479] width 99 height 38
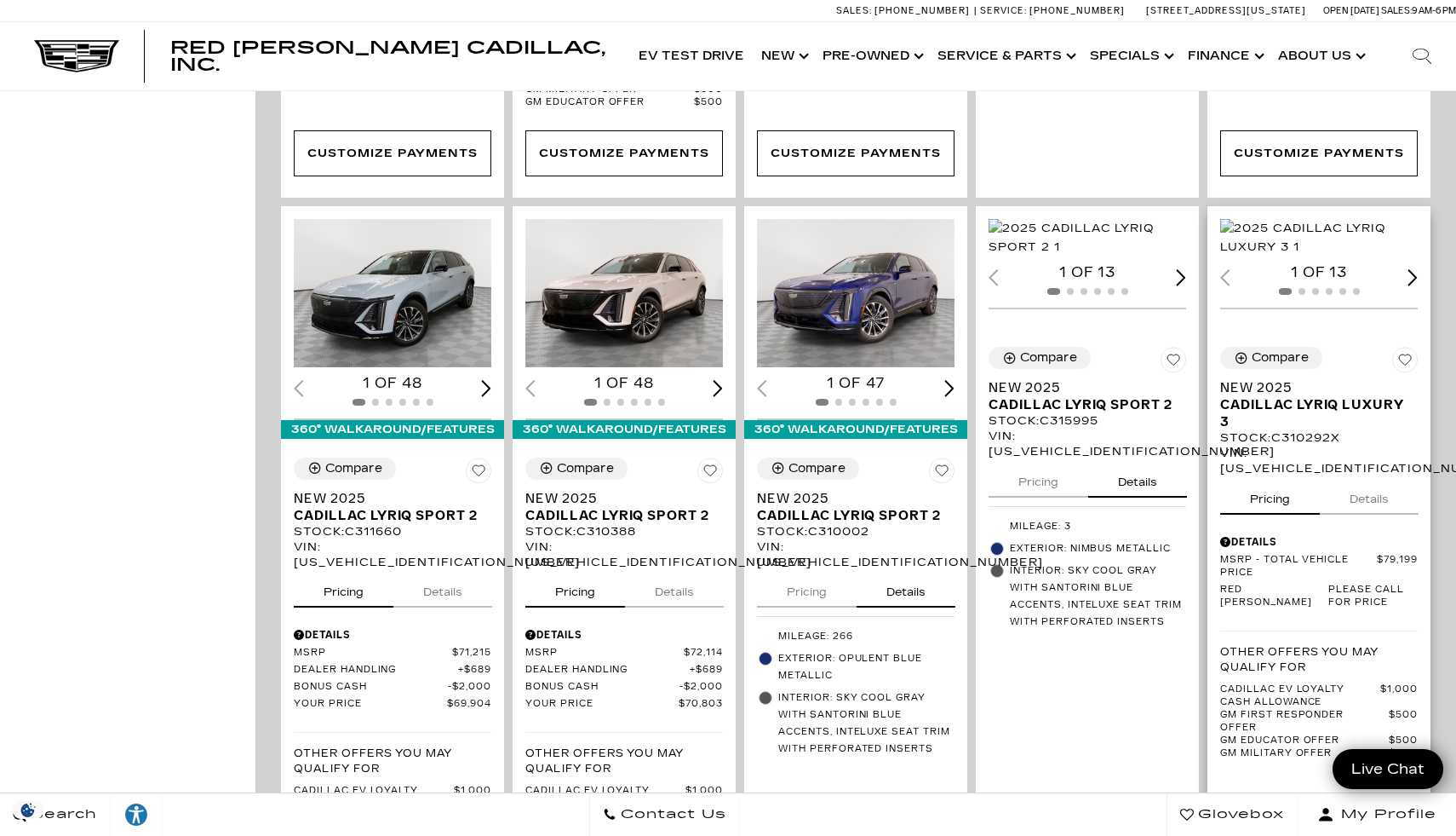
click at [1350, 477] on button "Details" at bounding box center [1368, 496] width 99 height 38
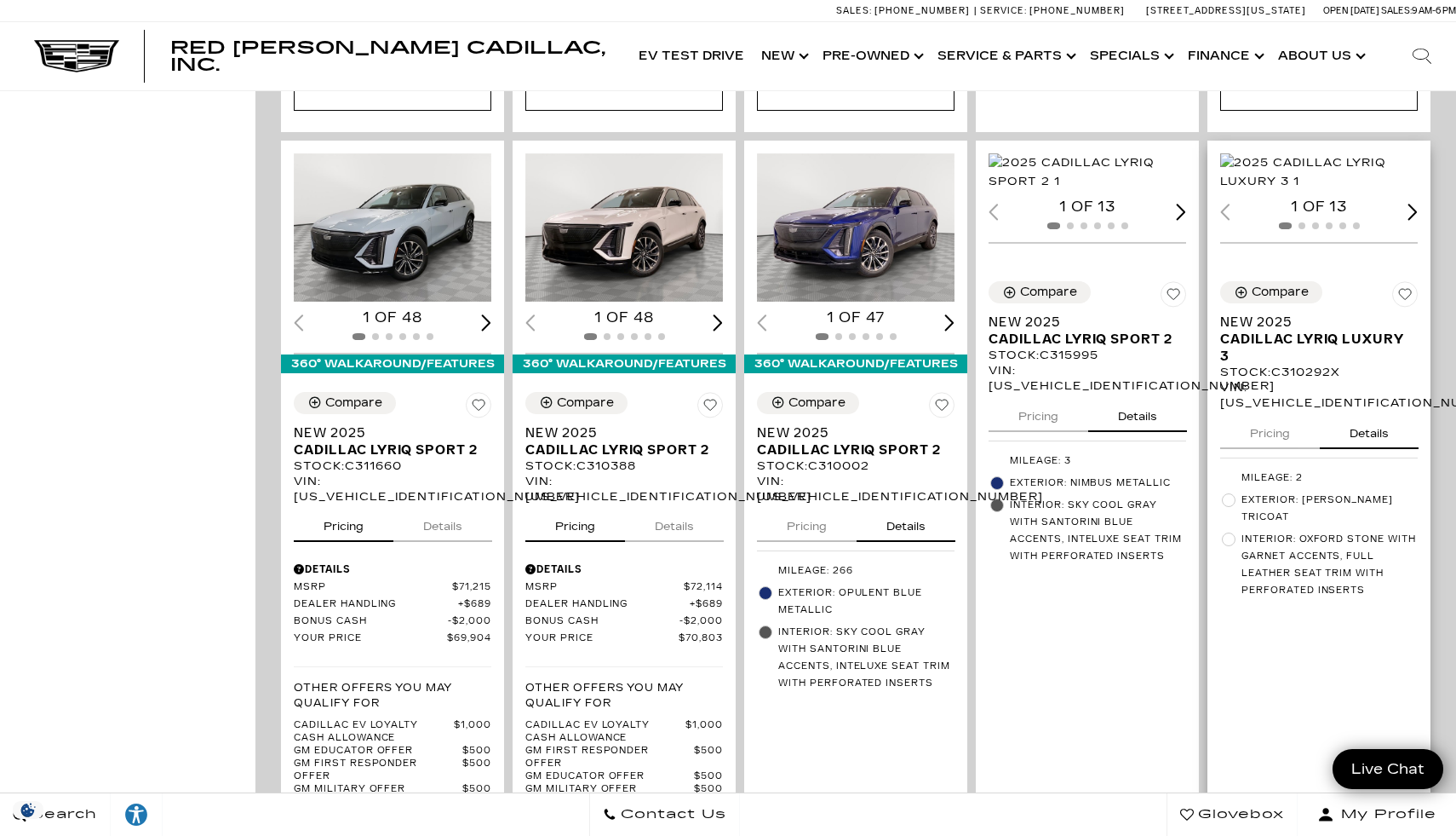
scroll to position [1109, 0]
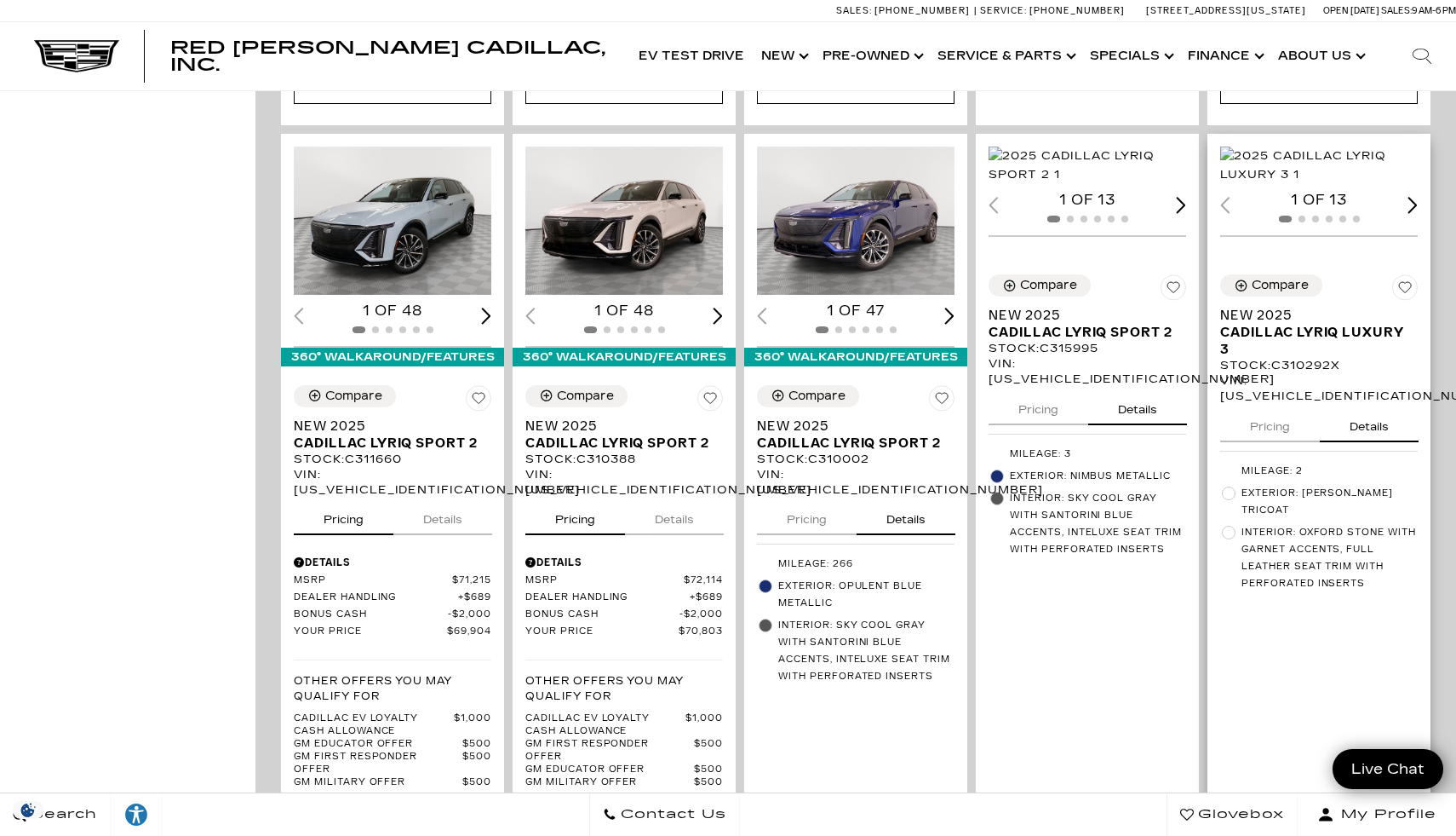
click at [1303, 410] on button "Pricing" at bounding box center [1270, 423] width 100 height 38
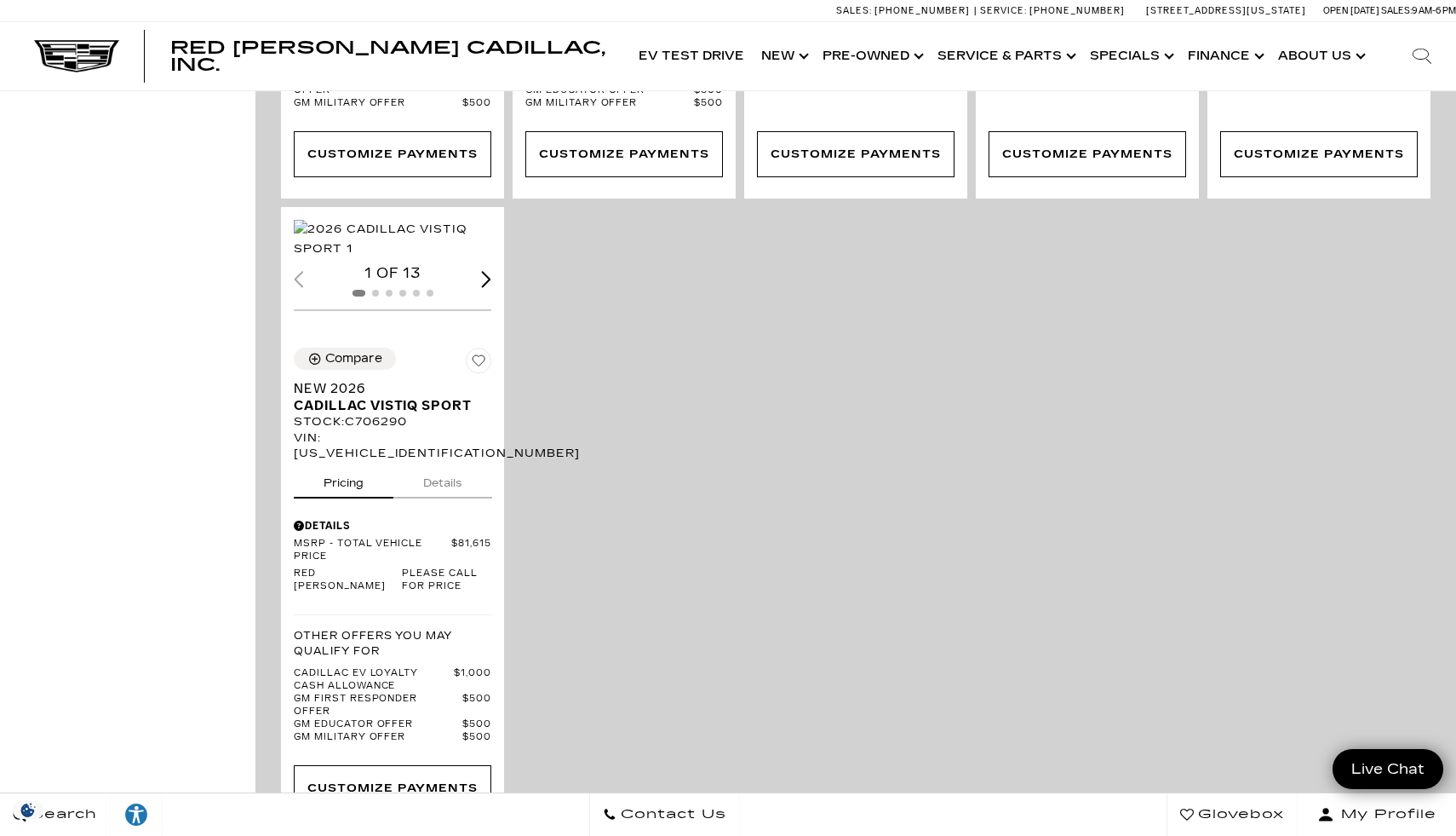
scroll to position [1793, 0]
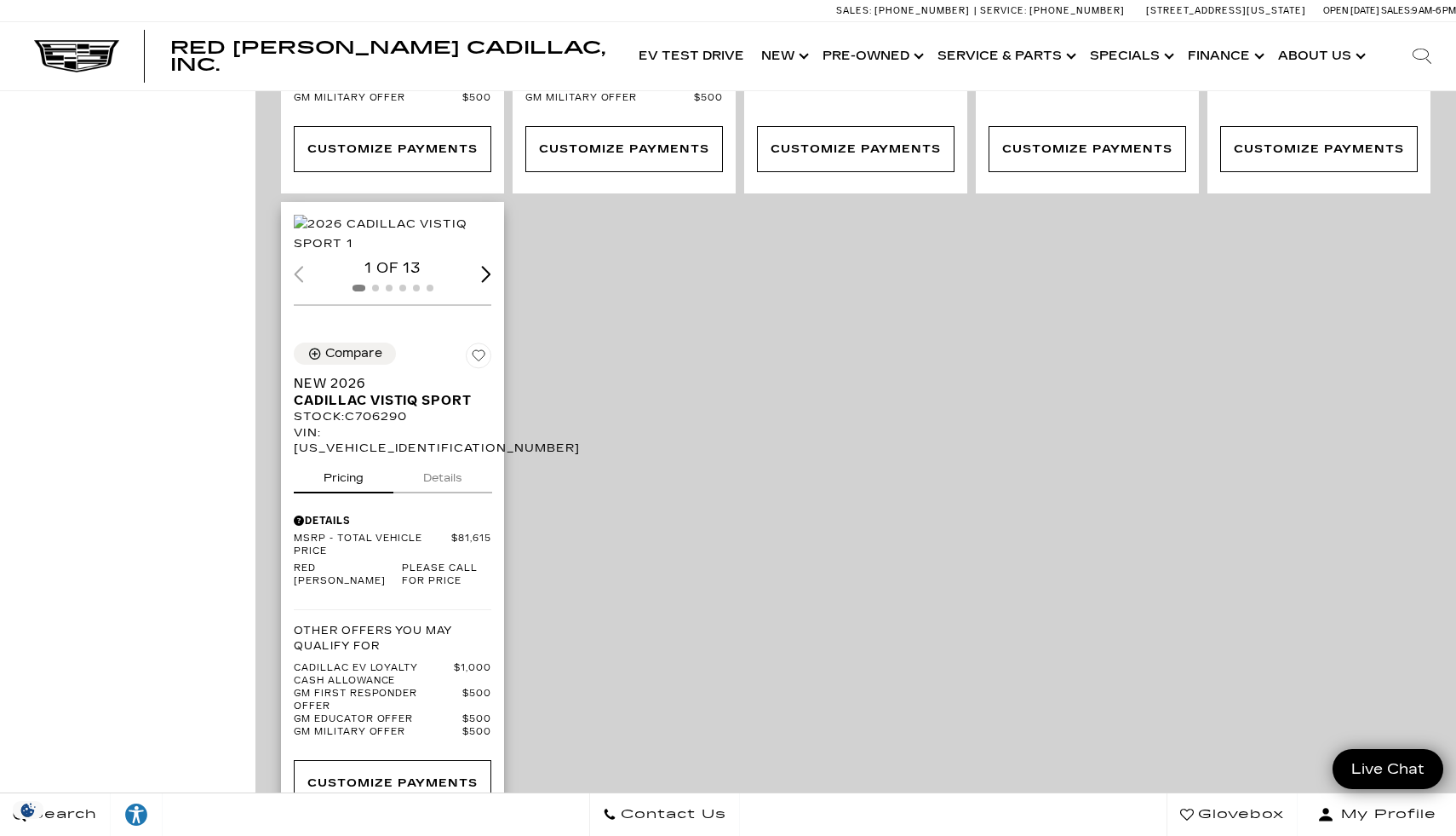
click at [440, 455] on button "Details" at bounding box center [442, 474] width 99 height 38
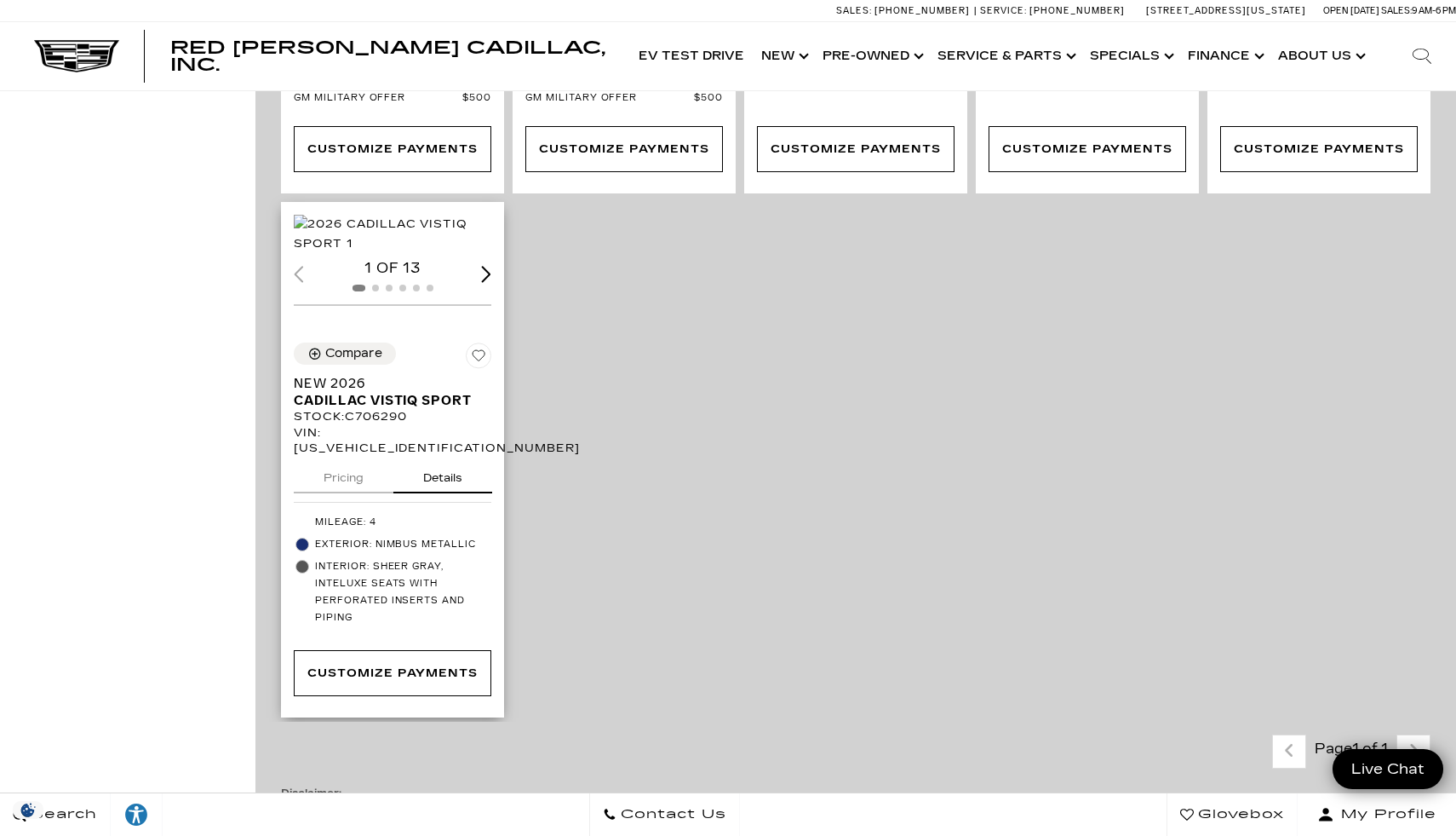
click at [374, 455] on button "Pricing" at bounding box center [344, 474] width 100 height 38
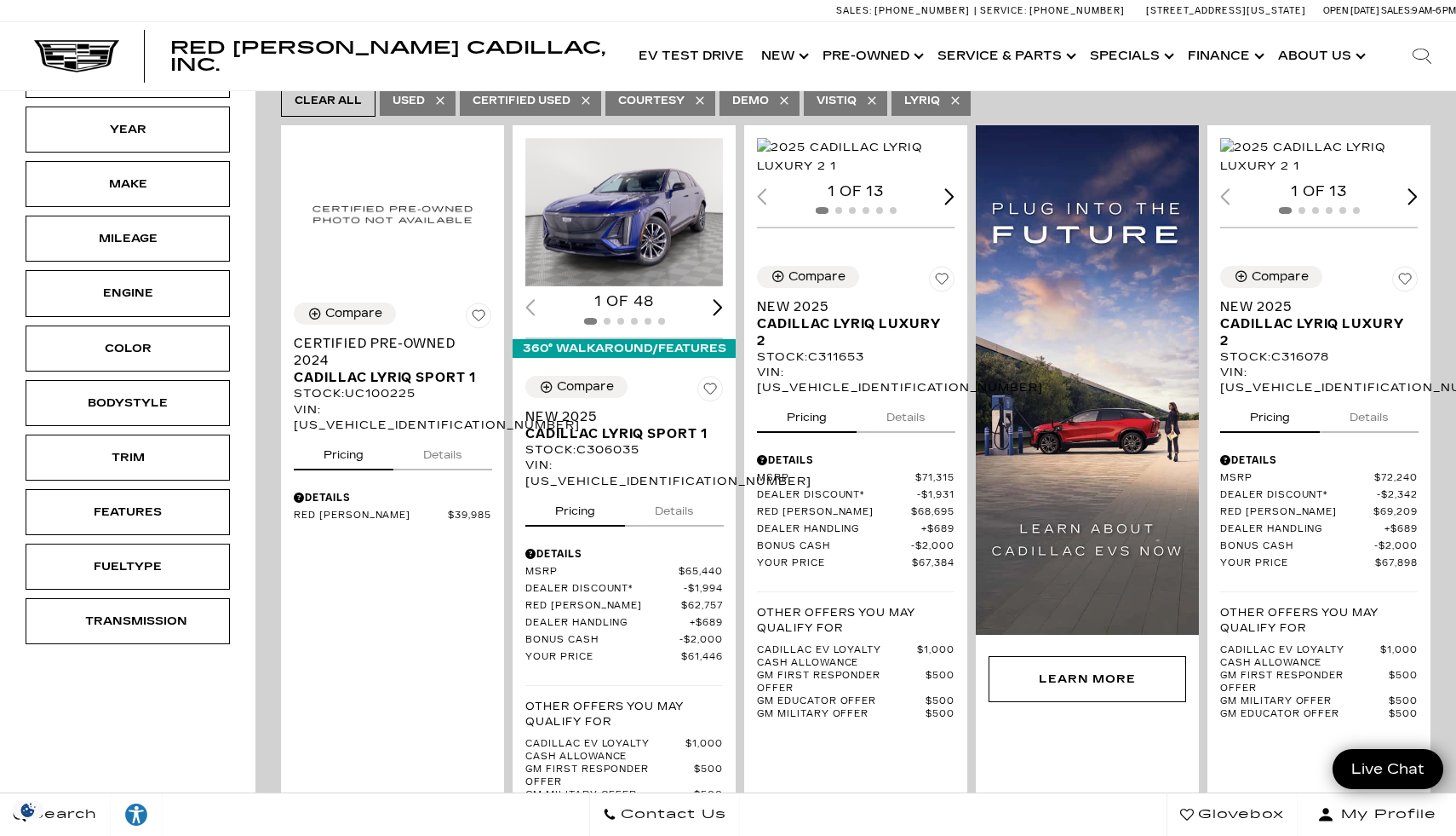
scroll to position [332, 0]
click at [448, 431] on button "Details" at bounding box center [442, 450] width 99 height 38
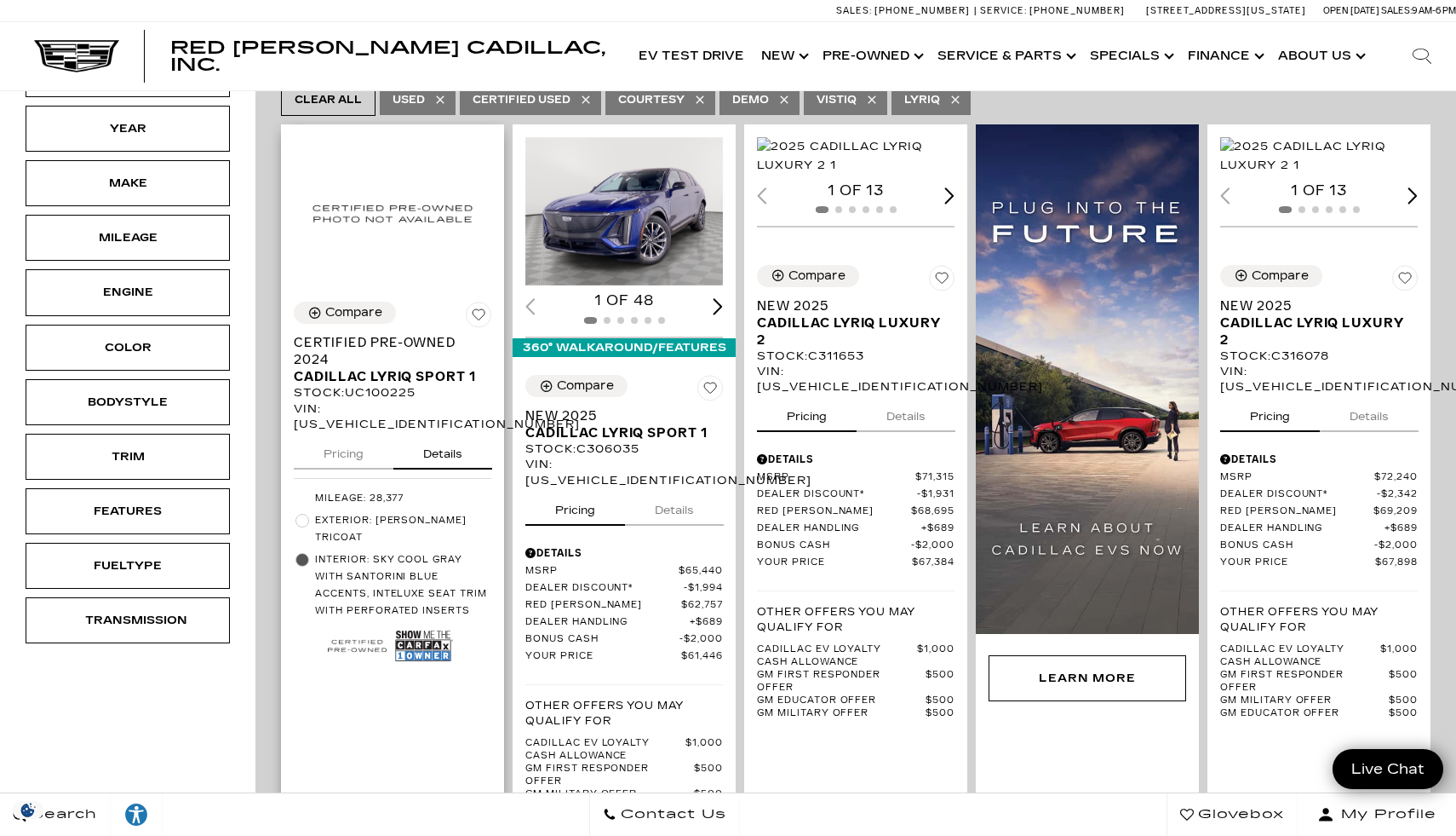
click at [353, 431] on button "Pricing" at bounding box center [344, 450] width 100 height 38
